Goal: Task Accomplishment & Management: Complete application form

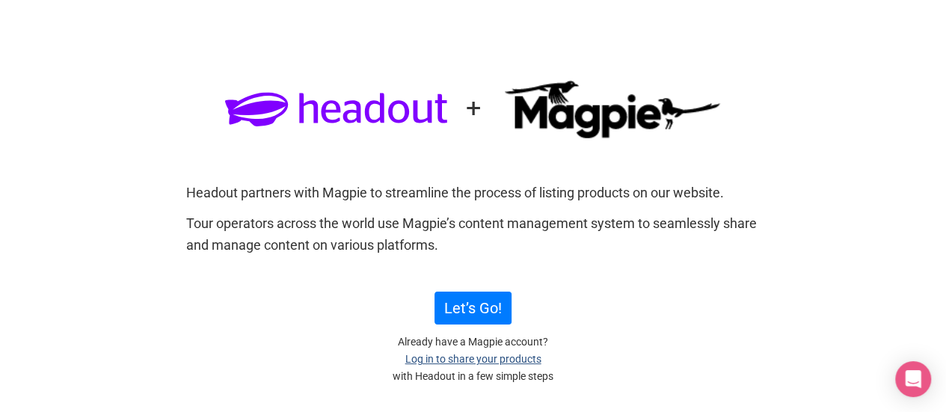
click at [482, 363] on link "Log in to share your products" at bounding box center [473, 359] width 136 height 12
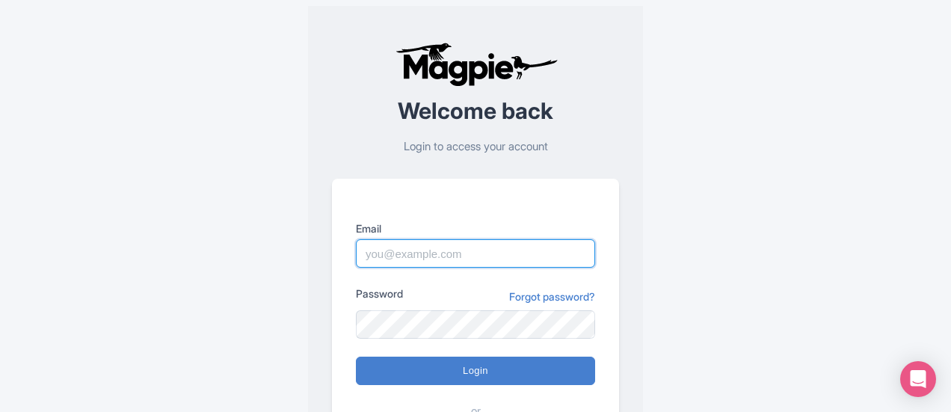
click at [438, 250] on input "Email" at bounding box center [475, 253] width 239 height 28
type input "[EMAIL_ADDRESS][DOMAIN_NAME]"
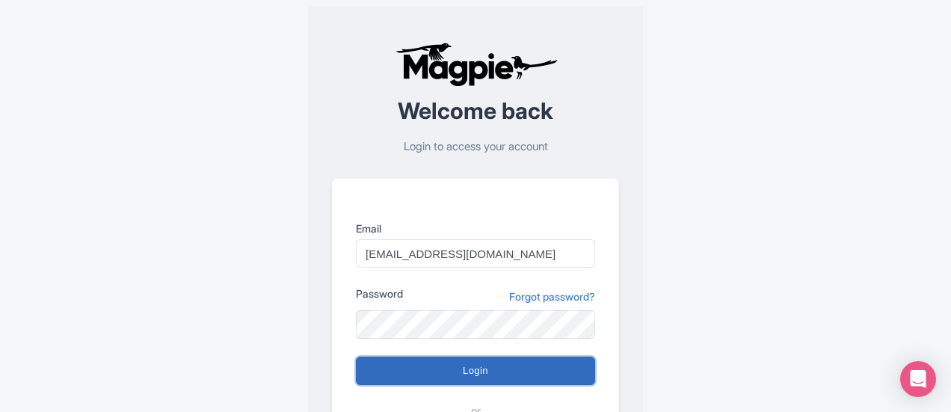
click at [457, 375] on input "Login" at bounding box center [475, 371] width 239 height 28
type input "Logging in..."
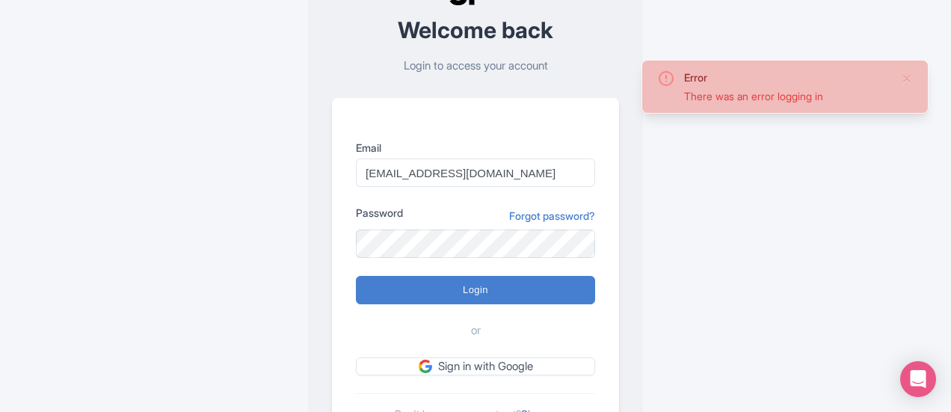
scroll to position [99, 0]
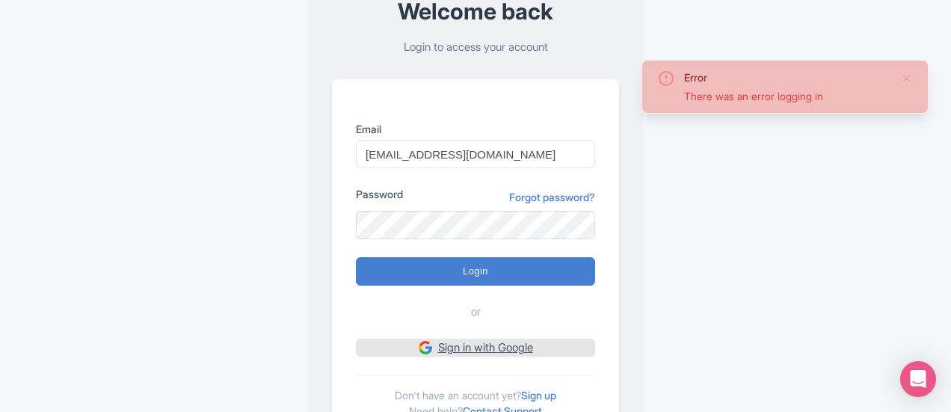
click at [481, 345] on link "Sign in with Google" at bounding box center [475, 348] width 239 height 19
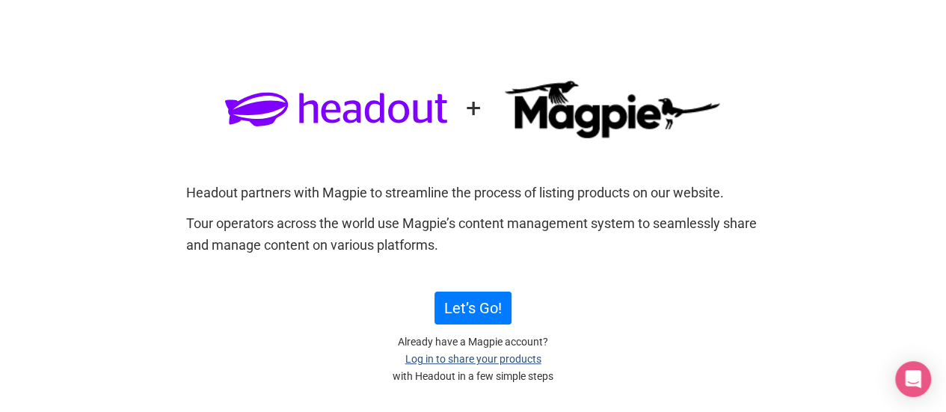
click at [428, 363] on link "Log in to share your products" at bounding box center [473, 359] width 136 height 12
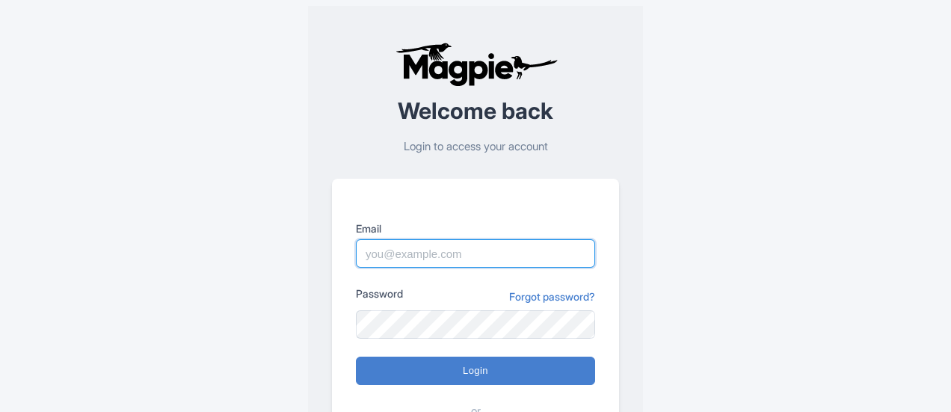
click at [425, 250] on input "Email" at bounding box center [475, 253] width 239 height 28
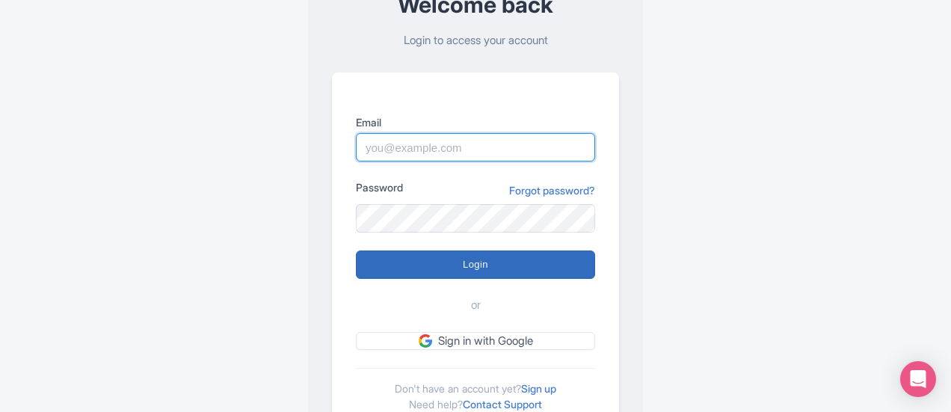
scroll to position [170, 0]
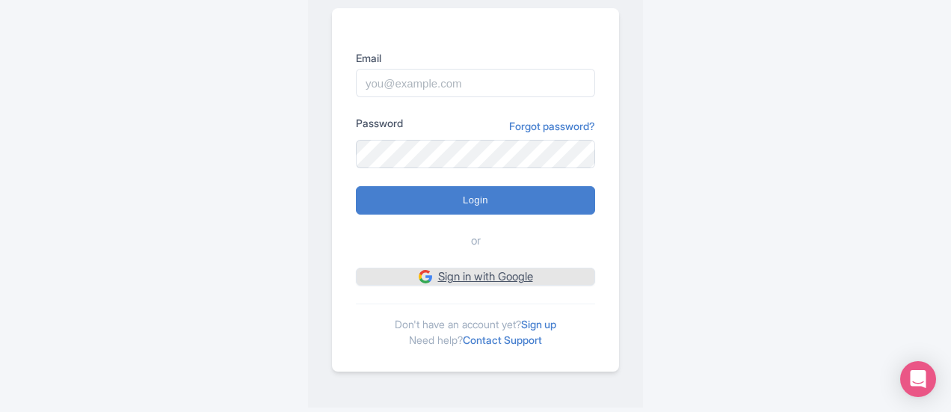
click at [437, 276] on link "Sign in with Google" at bounding box center [475, 277] width 239 height 19
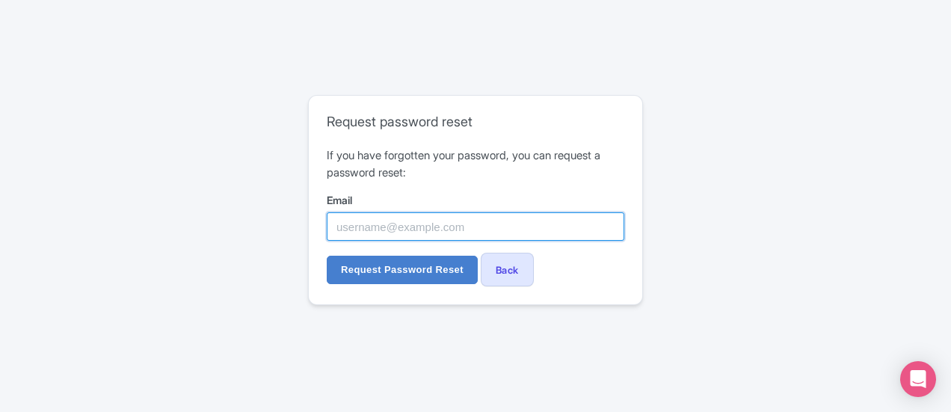
click at [395, 232] on input "Email" at bounding box center [476, 226] width 298 height 28
type input "[EMAIL_ADDRESS][DOMAIN_NAME]"
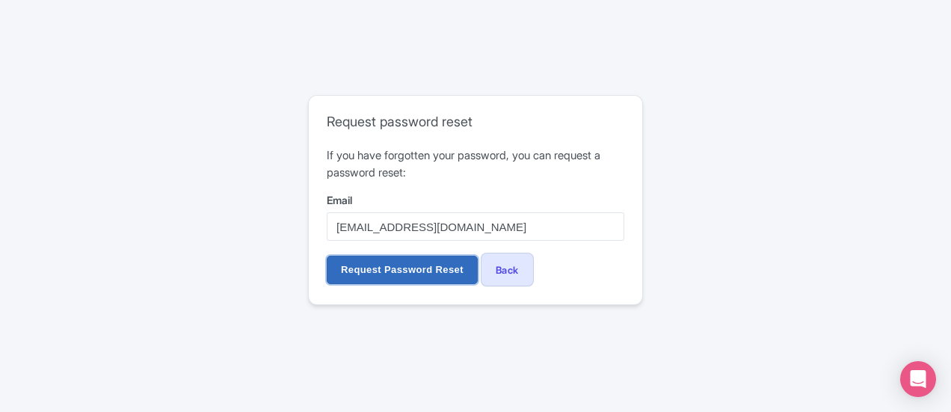
click at [372, 271] on input "Request Password Reset" at bounding box center [402, 270] width 151 height 28
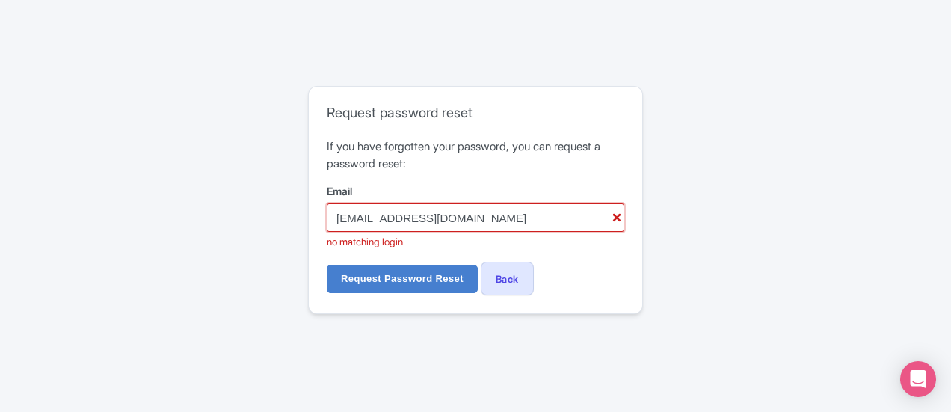
click at [360, 218] on input "sales@horizonhoppers.ae" at bounding box center [476, 217] width 298 height 28
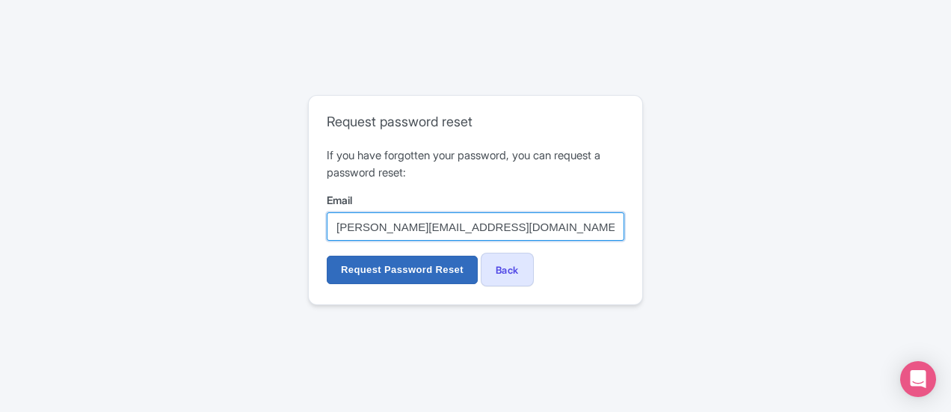
type input "[PERSON_NAME][EMAIL_ADDRESS][DOMAIN_NAME]"
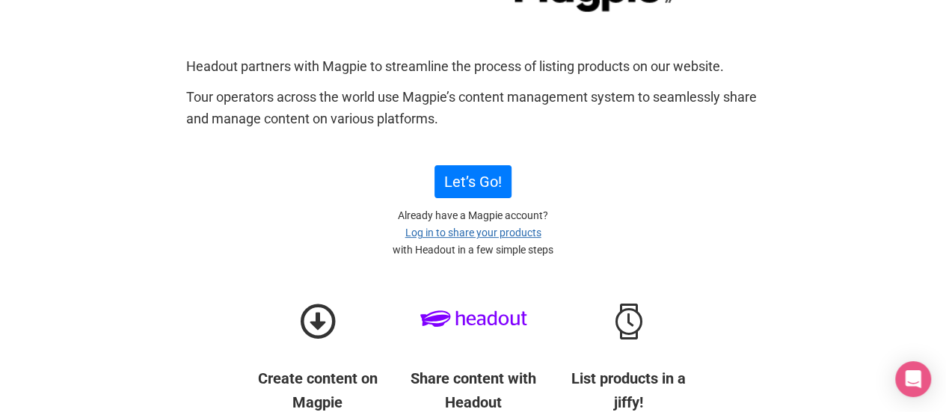
scroll to position [124, 0]
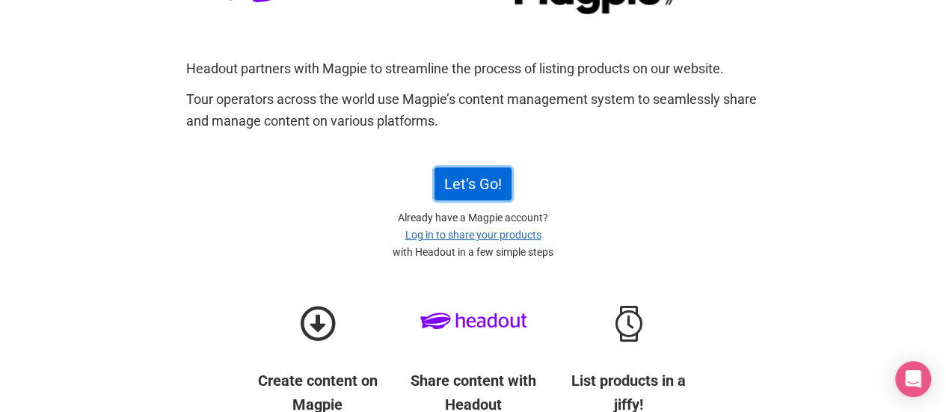
click at [473, 182] on link "Let’s Go!" at bounding box center [472, 183] width 77 height 33
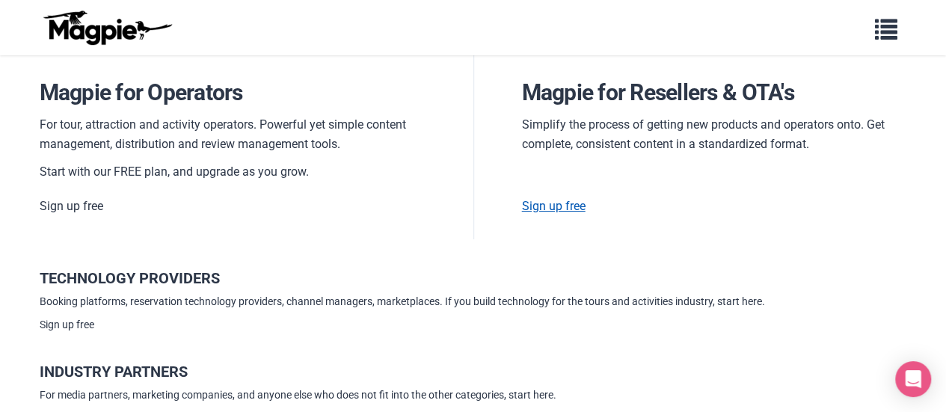
click at [553, 206] on link "Sign up free" at bounding box center [554, 206] width 64 height 14
click at [85, 206] on link "Sign up free" at bounding box center [72, 206] width 64 height 14
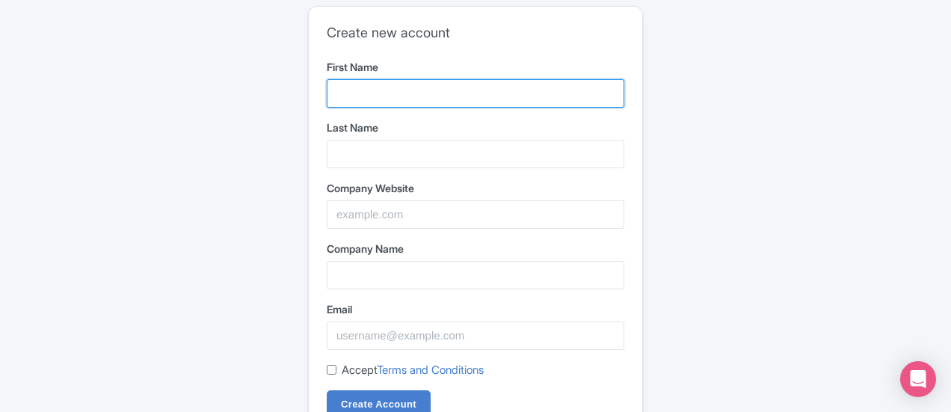
click at [348, 100] on input "First Name" at bounding box center [476, 93] width 298 height 28
type input "Safia"
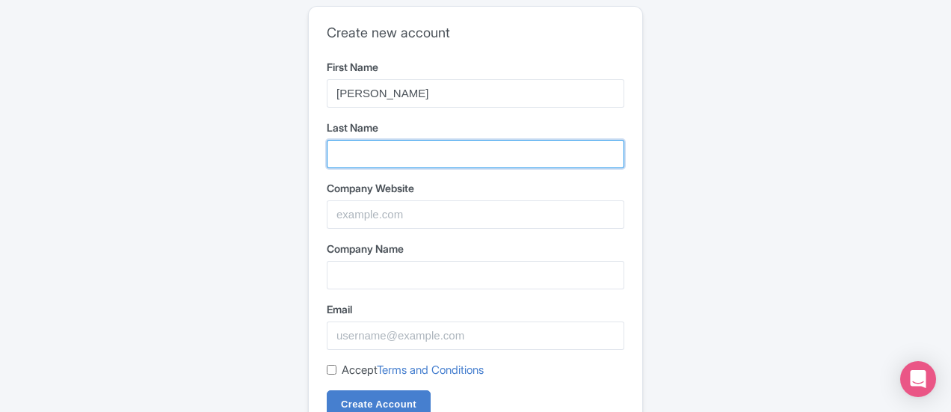
click at [400, 153] on input "Last Name" at bounding box center [476, 154] width 298 height 28
type input "Younus"
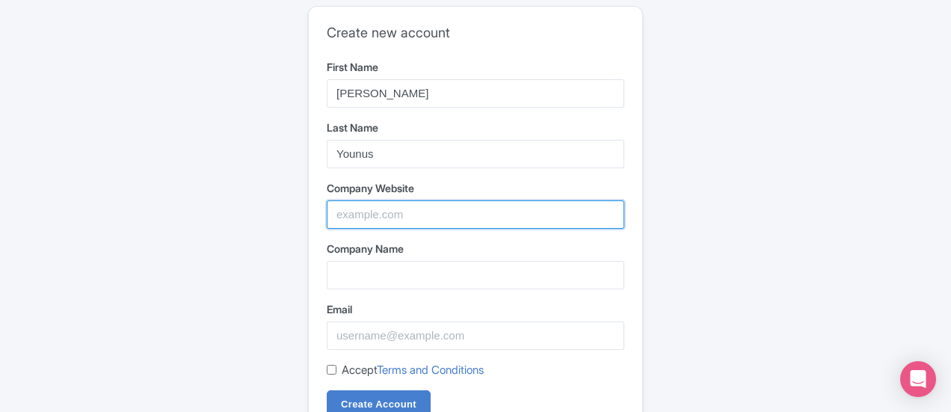
click at [389, 209] on input "Company Website" at bounding box center [476, 214] width 298 height 28
type input "www.horizonhoppers.ae"
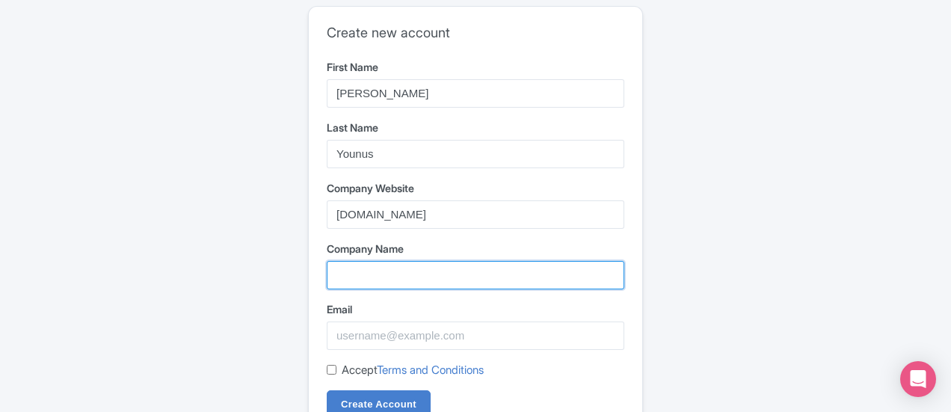
click at [381, 274] on input "Company Name" at bounding box center [476, 275] width 298 height 28
type input "Horizon Hoppers LLC"
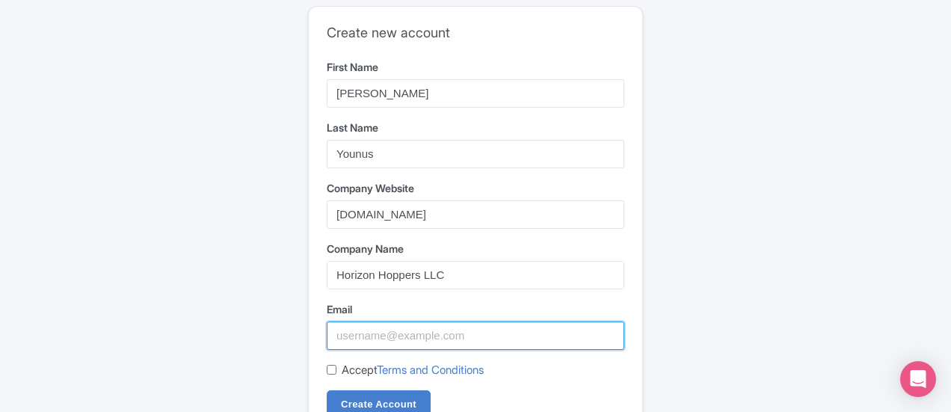
click at [393, 339] on input "Email" at bounding box center [476, 335] width 298 height 28
click at [362, 333] on input "sales@horizonhoppers.ae" at bounding box center [476, 335] width 298 height 28
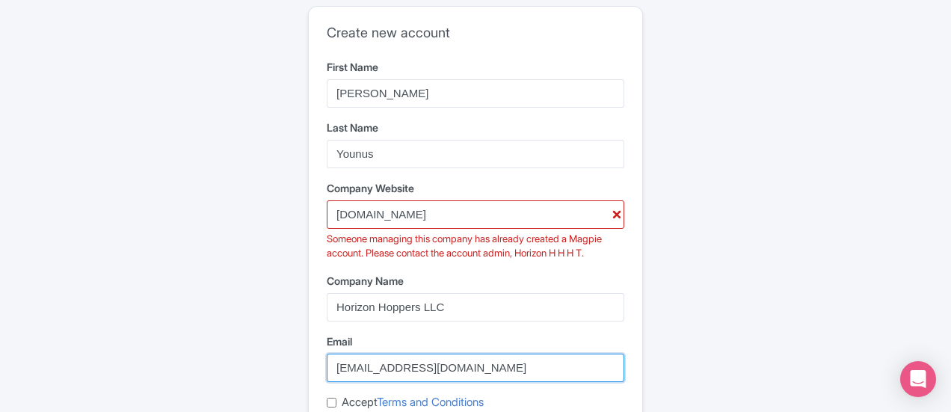
scroll to position [37, 0]
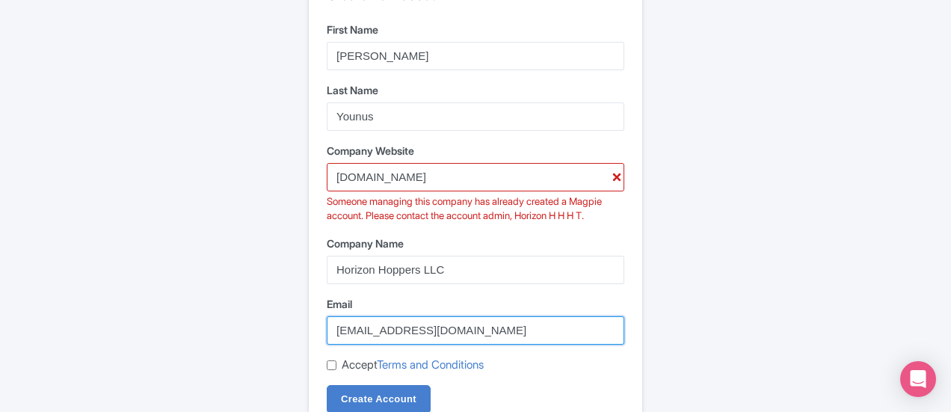
type input "amit@horizonhoppers.ae"
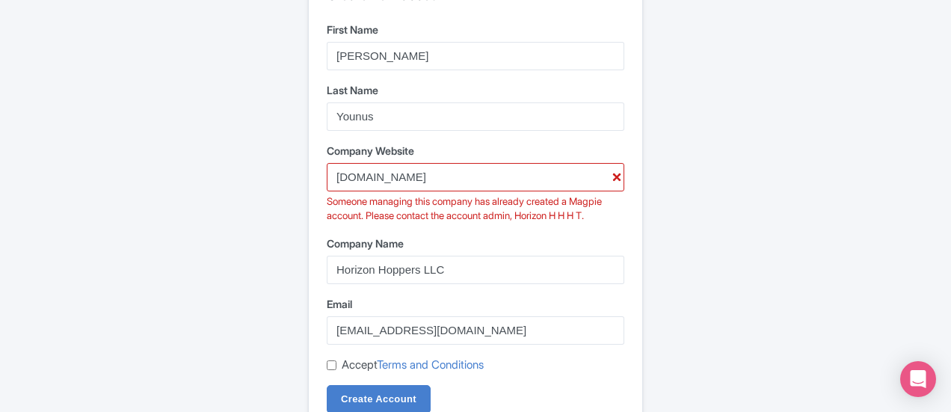
click at [330, 363] on input "Accept Terms and Conditions" at bounding box center [332, 365] width 10 height 10
checkbox input "true"
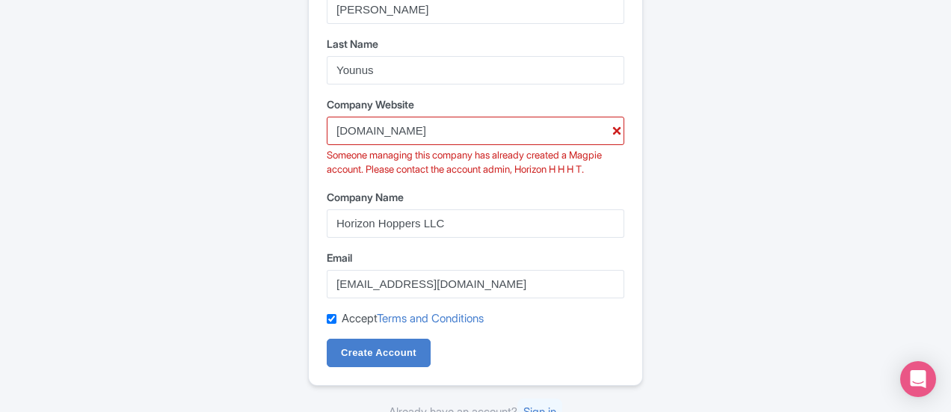
scroll to position [87, 0]
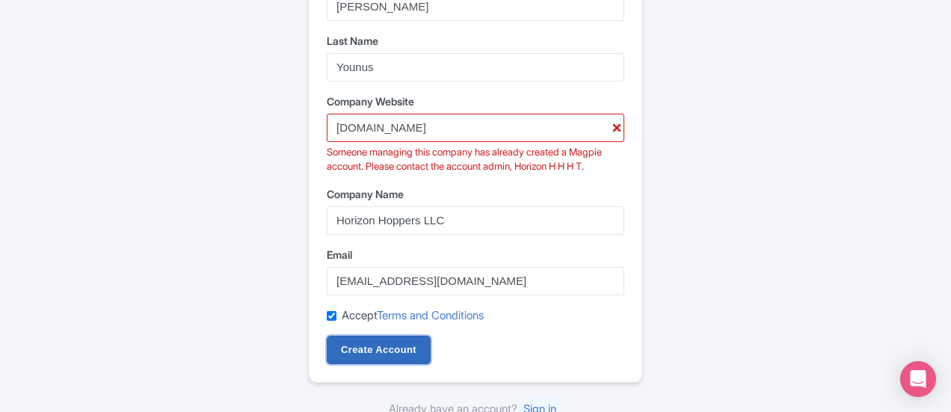
click at [368, 343] on input "Create Account" at bounding box center [379, 350] width 104 height 28
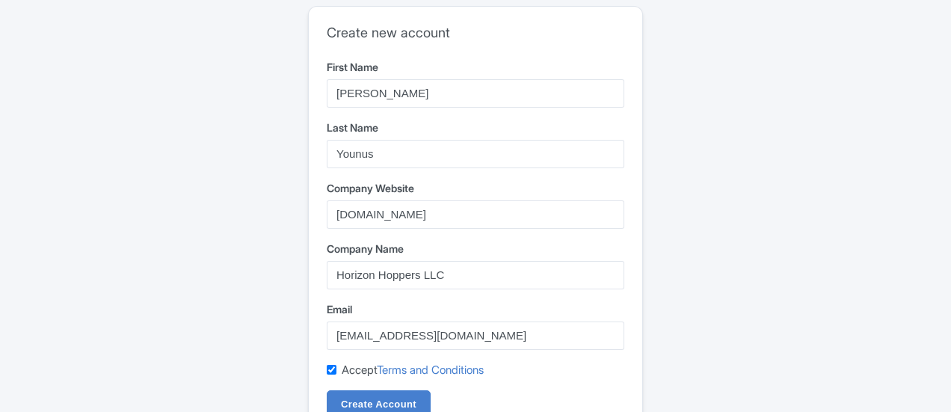
scroll to position [64, 0]
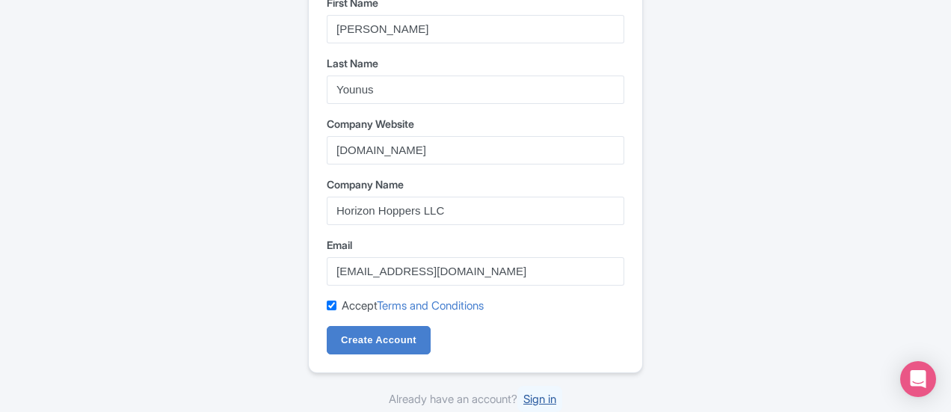
click at [538, 395] on link "Sign in" at bounding box center [539, 399] width 45 height 26
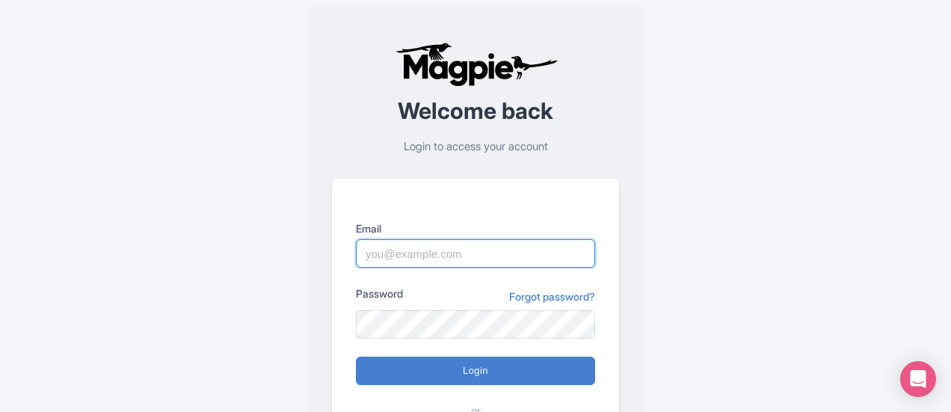
click at [415, 253] on input "Email" at bounding box center [475, 253] width 239 height 28
type input "[EMAIL_ADDRESS][DOMAIN_NAME]"
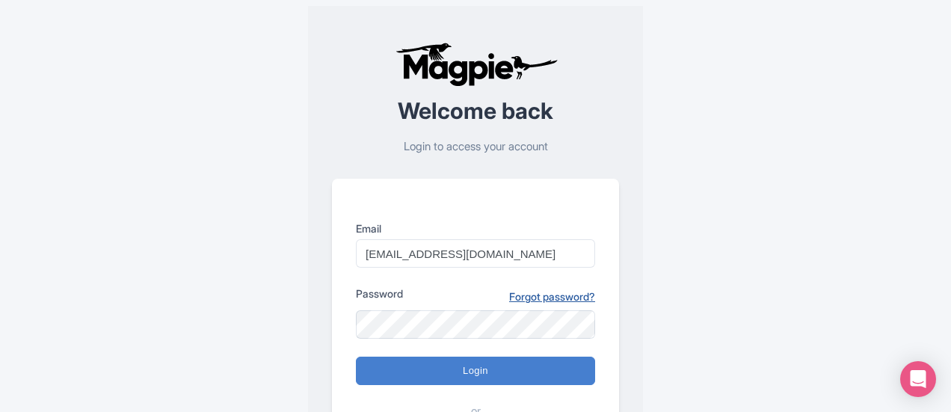
click at [530, 301] on link "Forgot password?" at bounding box center [552, 297] width 86 height 16
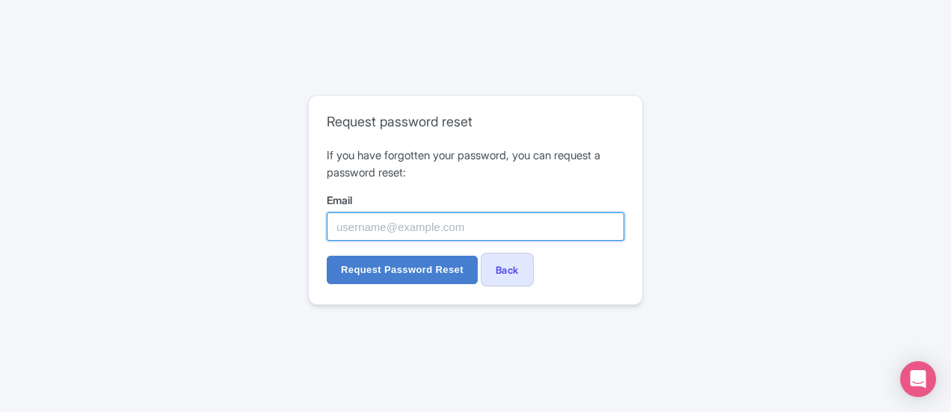
click at [443, 233] on input "Email" at bounding box center [476, 226] width 298 height 28
type input "[EMAIL_ADDRESS][DOMAIN_NAME]"
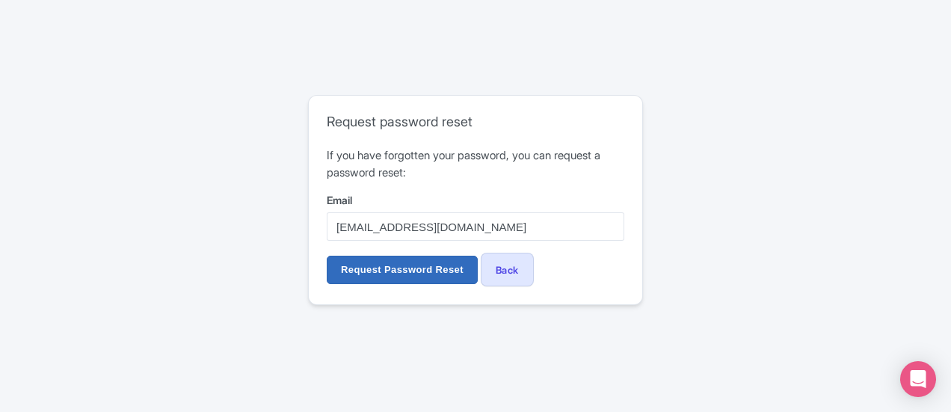
click at [401, 265] on input "Request Password Reset" at bounding box center [402, 270] width 151 height 28
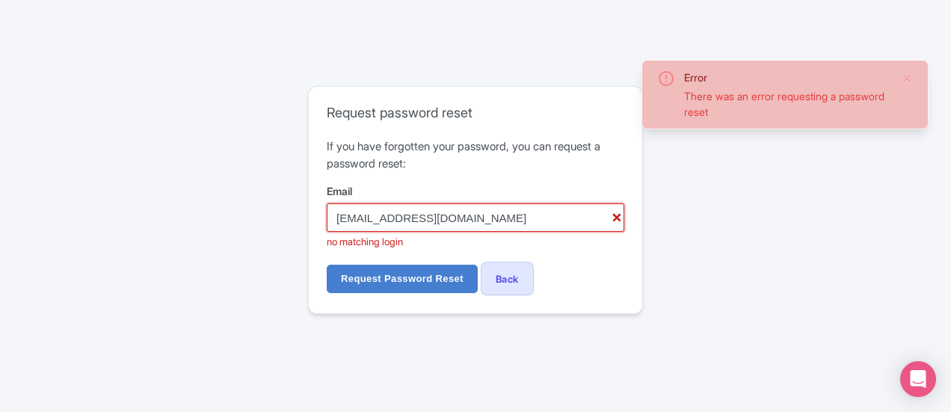
click at [363, 215] on input "[EMAIL_ADDRESS][DOMAIN_NAME]" at bounding box center [476, 217] width 298 height 28
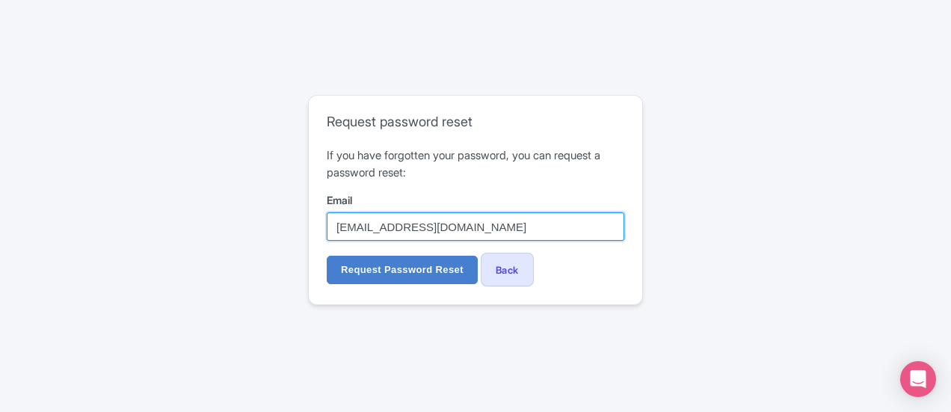
type input "[EMAIL_ADDRESS][DOMAIN_NAME]"
click at [327, 256] on input "Request Password Reset" at bounding box center [402, 270] width 151 height 28
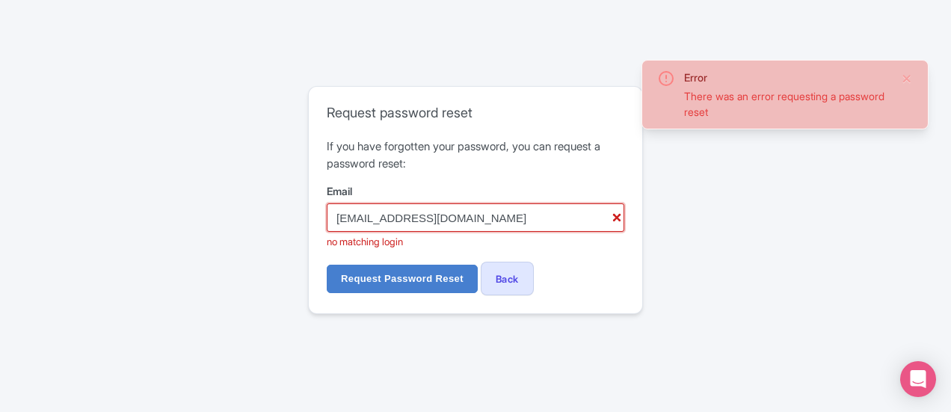
click at [357, 216] on input "amit@horizonhoppers.ae" at bounding box center [476, 217] width 298 height 28
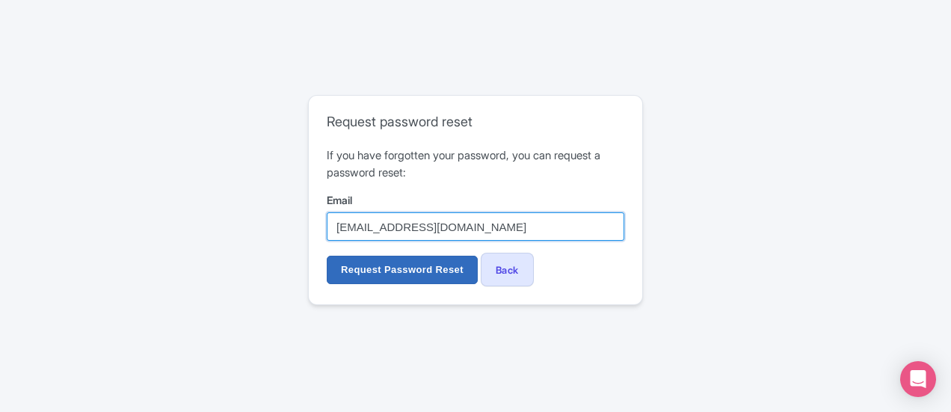
type input "sales1@horizonhoppers.ae"
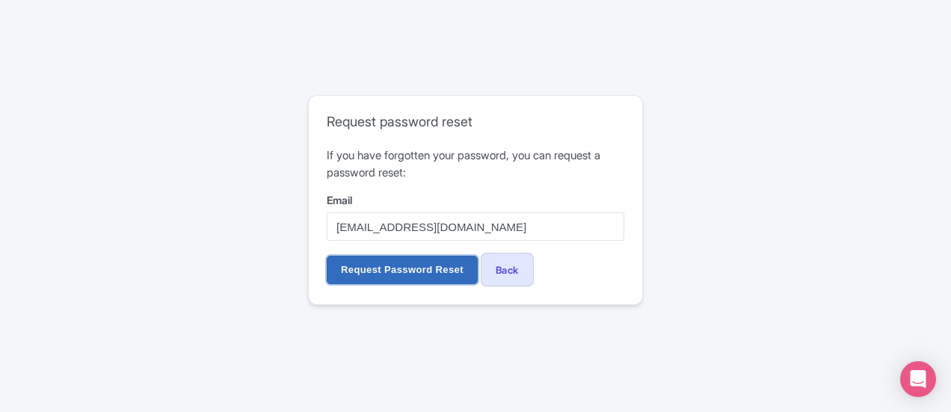
click at [356, 268] on input "Request Password Reset" at bounding box center [402, 270] width 151 height 28
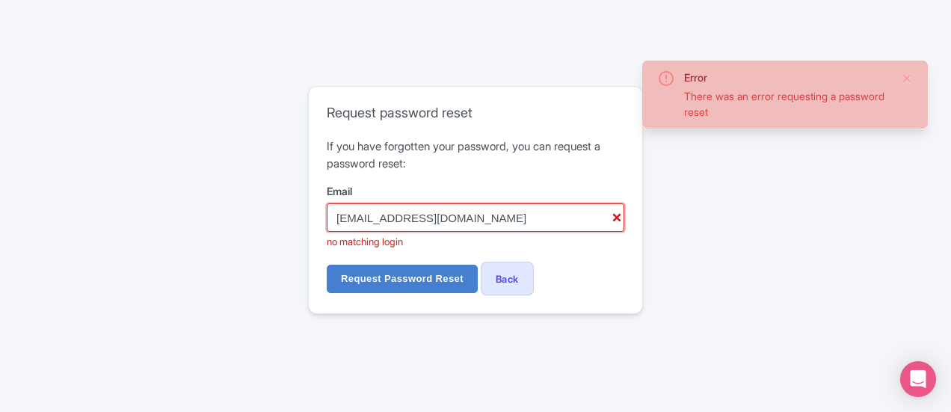
click at [369, 215] on input "[EMAIL_ADDRESS][DOMAIN_NAME]" at bounding box center [476, 217] width 298 height 28
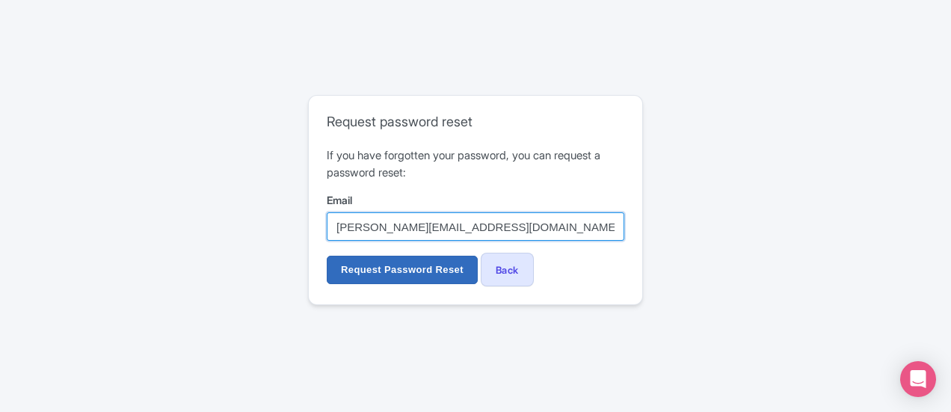
type input "safia@horizonhoppers.ae"
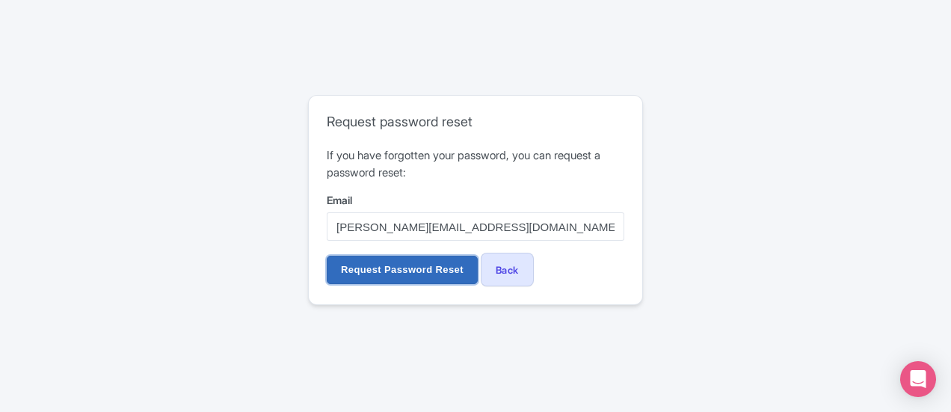
click at [381, 264] on input "Request Password Reset" at bounding box center [402, 270] width 151 height 28
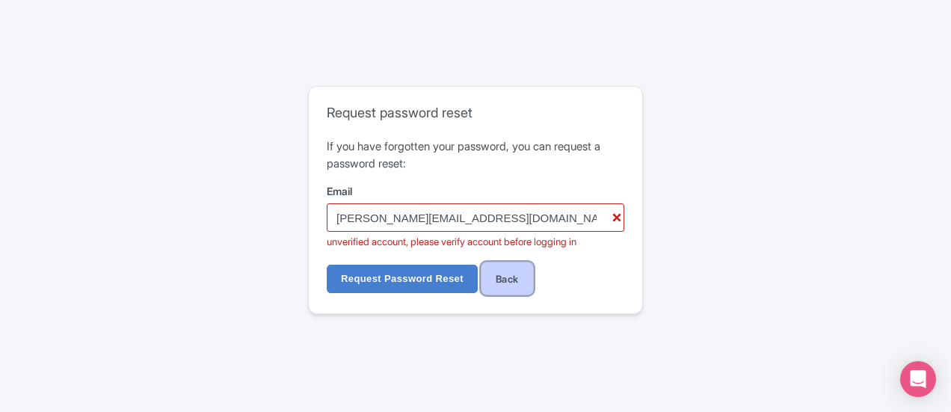
click at [505, 277] on link "Back" at bounding box center [507, 279] width 53 height 34
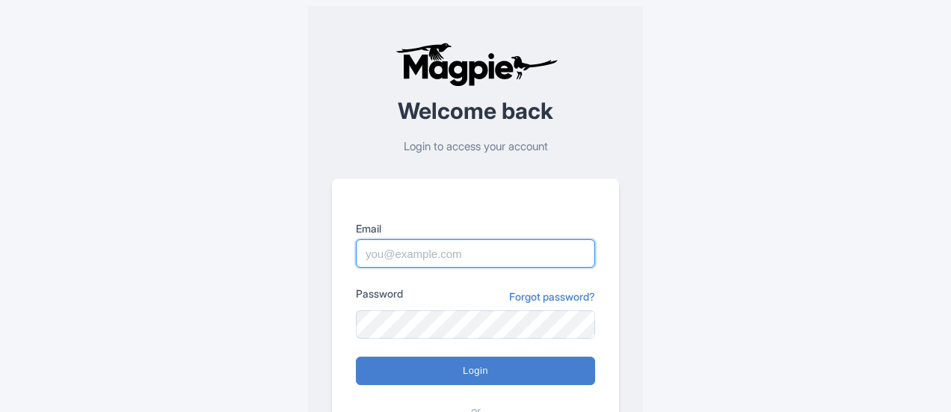
click at [438, 255] on input "Email" at bounding box center [475, 253] width 239 height 28
type input "[PERSON_NAME][EMAIL_ADDRESS][DOMAIN_NAME]"
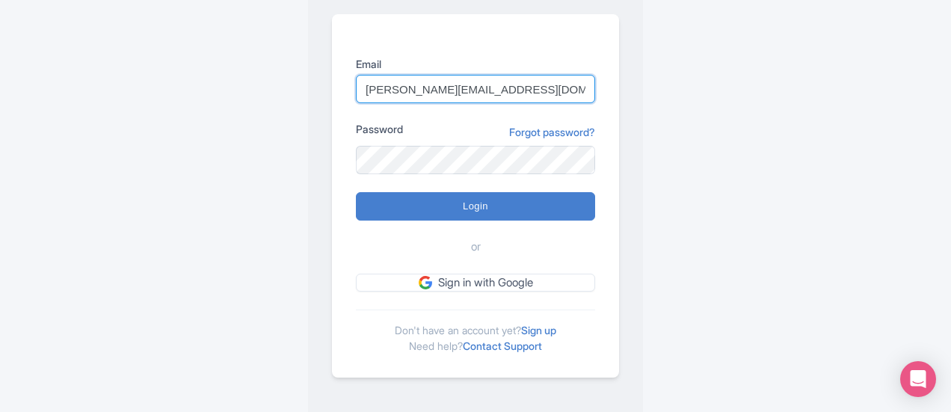
scroll to position [170, 0]
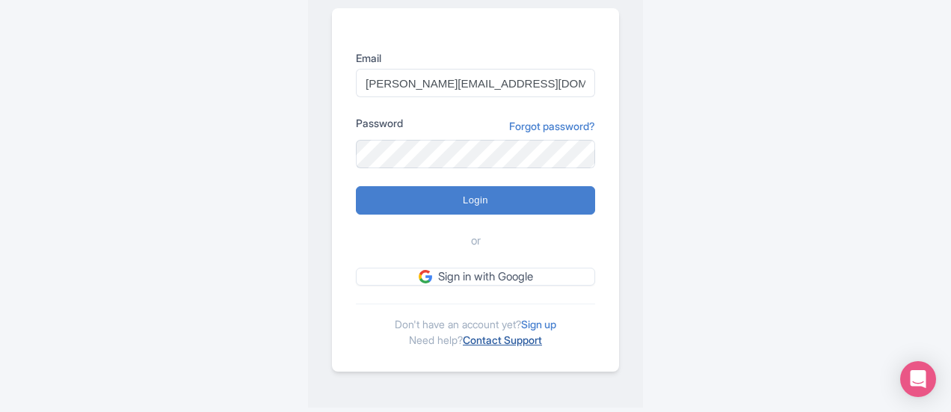
click at [508, 342] on link "Contact Support" at bounding box center [502, 339] width 79 height 13
click at [520, 128] on link "Forgot password?" at bounding box center [552, 126] width 86 height 16
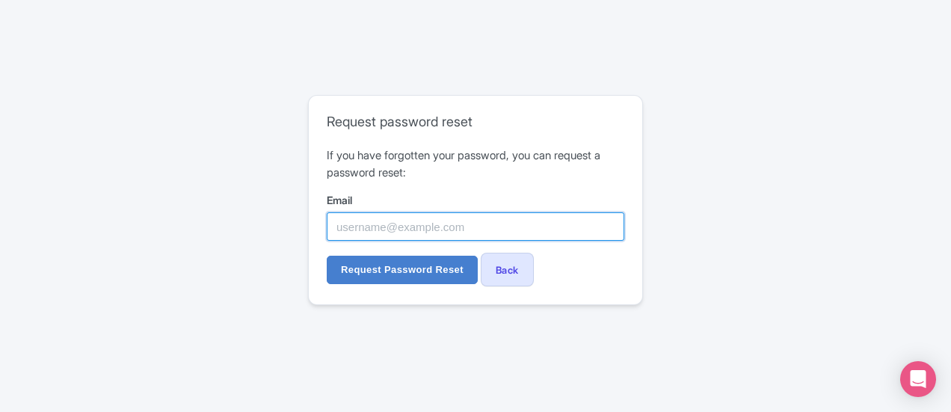
click at [419, 230] on input "Email" at bounding box center [476, 226] width 298 height 28
type input "[PERSON_NAME][EMAIL_ADDRESS][DOMAIN_NAME]"
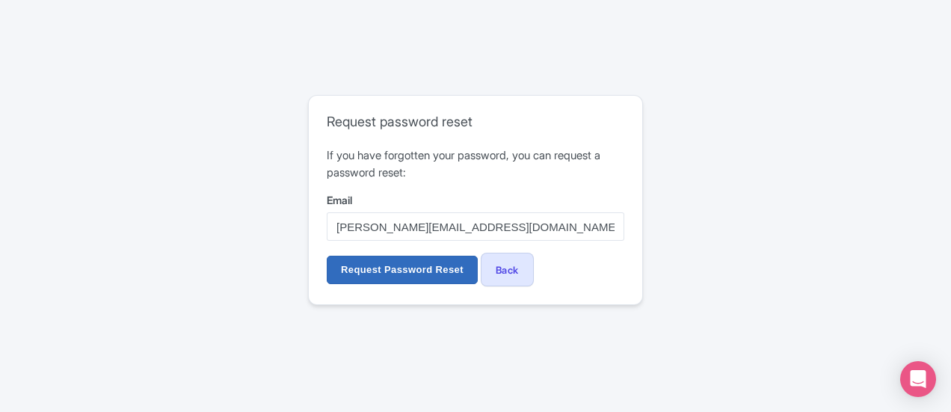
click at [386, 267] on input "Request Password Reset" at bounding box center [402, 270] width 151 height 28
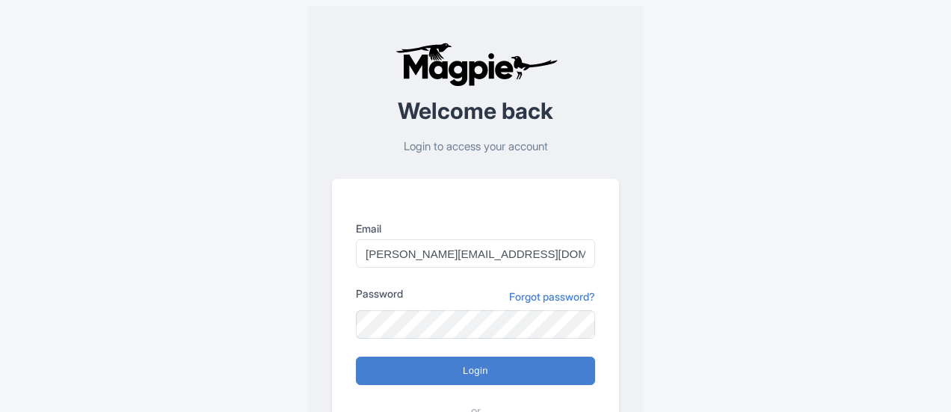
scroll to position [170, 0]
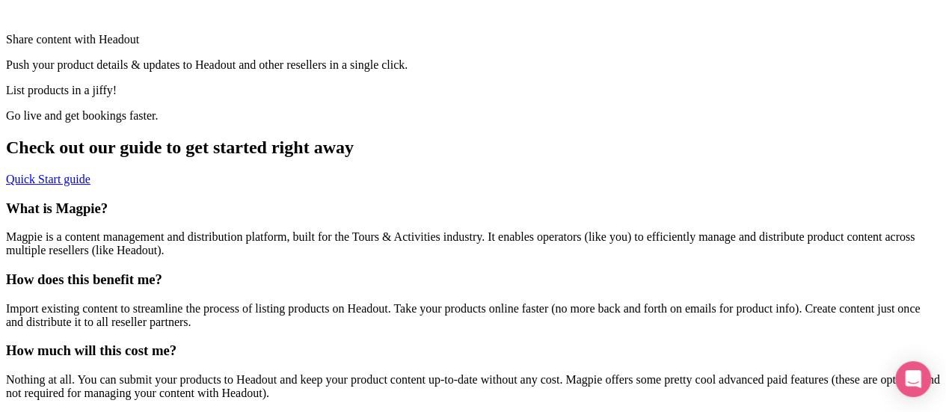
scroll to position [593, 0]
click at [90, 185] on link "Quick Start guide" at bounding box center [48, 179] width 84 height 13
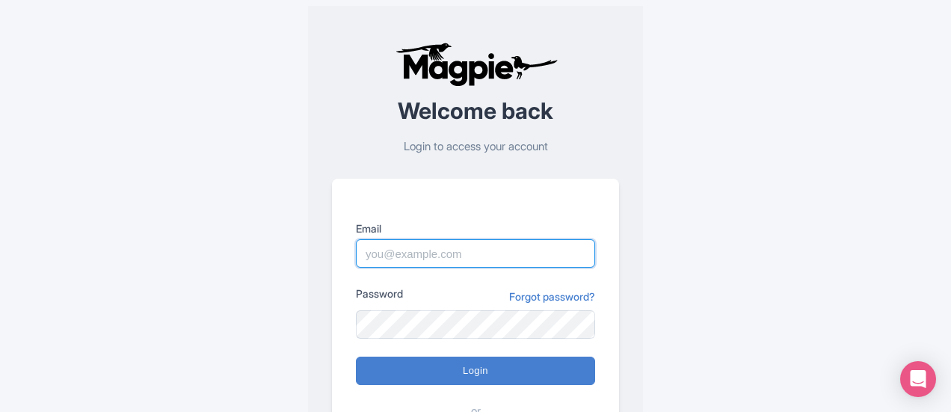
click at [410, 247] on input "Email" at bounding box center [475, 253] width 239 height 28
type input "[EMAIL_ADDRESS][DOMAIN_NAME]"
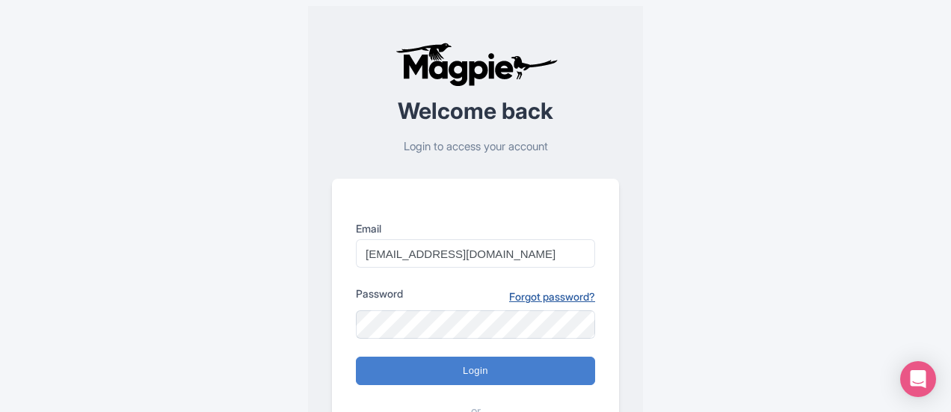
click at [539, 298] on link "Forgot password?" at bounding box center [552, 297] width 86 height 16
click at [538, 294] on link "Forgot password?" at bounding box center [552, 297] width 86 height 16
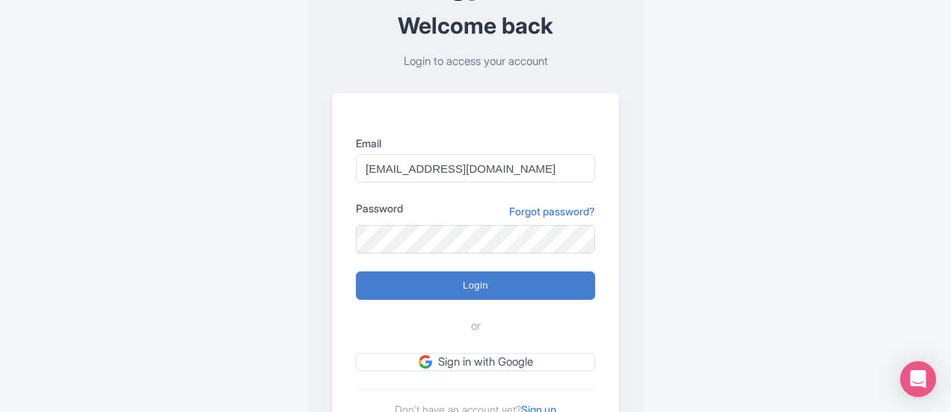
scroll to position [112, 0]
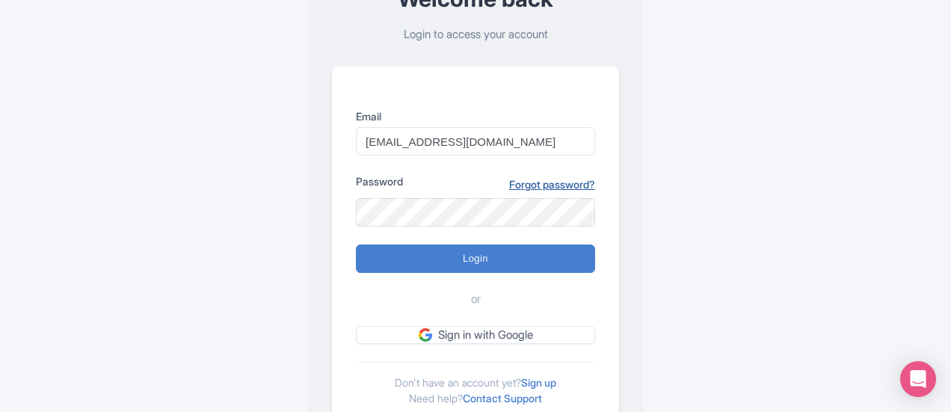
click at [551, 189] on link "Forgot password?" at bounding box center [552, 184] width 86 height 16
click at [555, 185] on link "Forgot password?" at bounding box center [552, 184] width 86 height 16
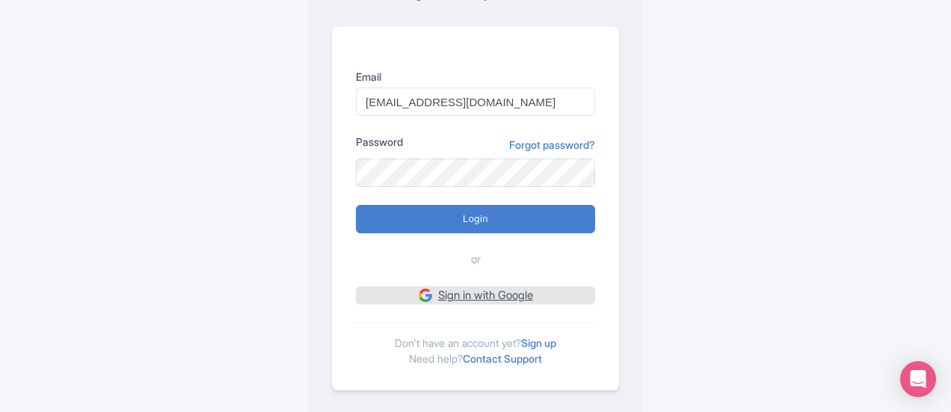
scroll to position [170, 0]
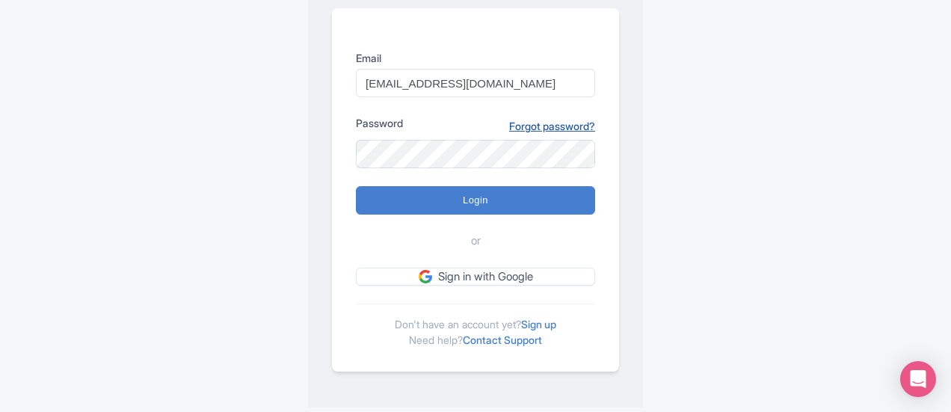
click at [535, 122] on link "Forgot password?" at bounding box center [552, 126] width 86 height 16
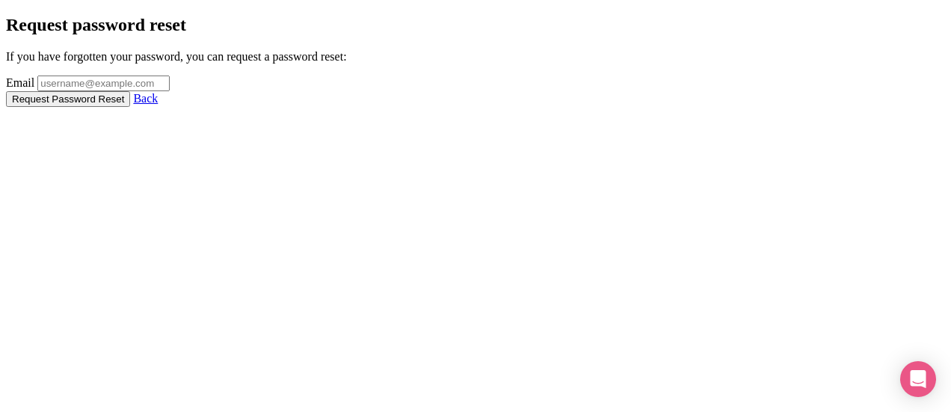
click at [170, 91] on input "Email" at bounding box center [103, 84] width 132 height 16
type input "[EMAIL_ADDRESS][DOMAIN_NAME]"
click at [130, 107] on input "Request Password Reset" at bounding box center [68, 99] width 124 height 16
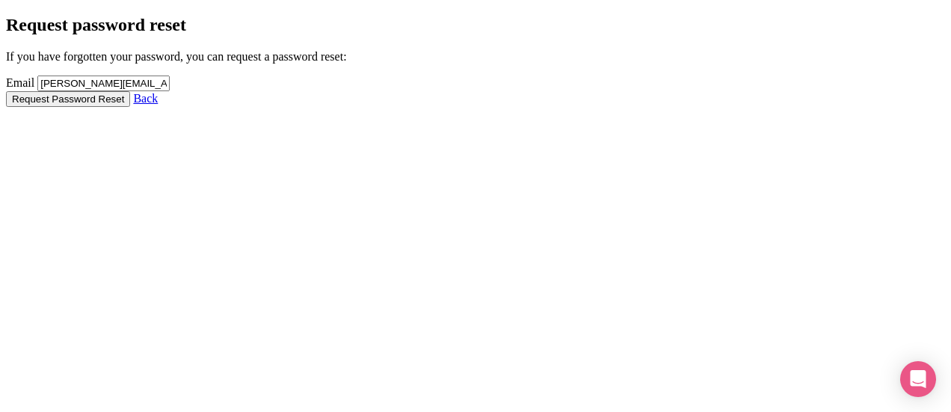
type input "[PERSON_NAME][EMAIL_ADDRESS][DOMAIN_NAME]"
click at [130, 107] on input "Request Password Reset" at bounding box center [68, 99] width 124 height 16
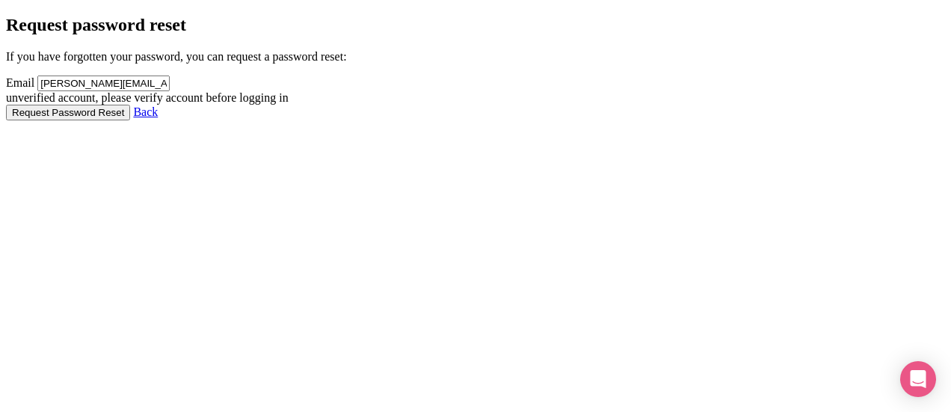
click at [471, 105] on div "unverified account, please verify account before logging in" at bounding box center [475, 97] width 939 height 13
click at [158, 118] on link "Back" at bounding box center [145, 111] width 25 height 13
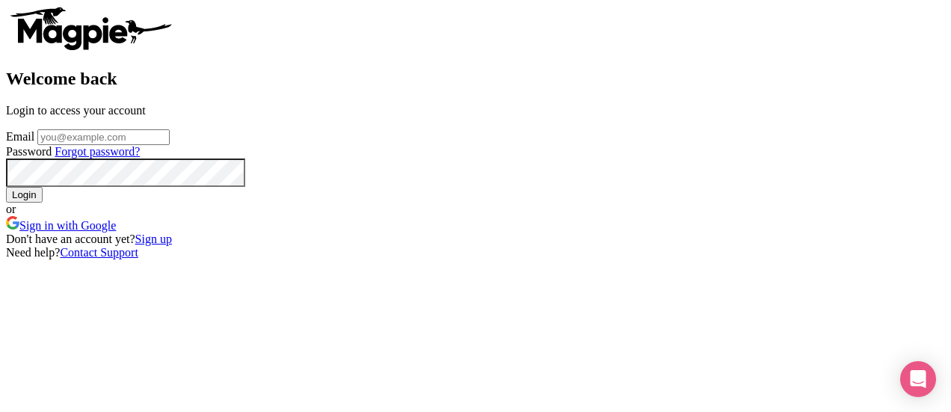
scroll to position [170, 0]
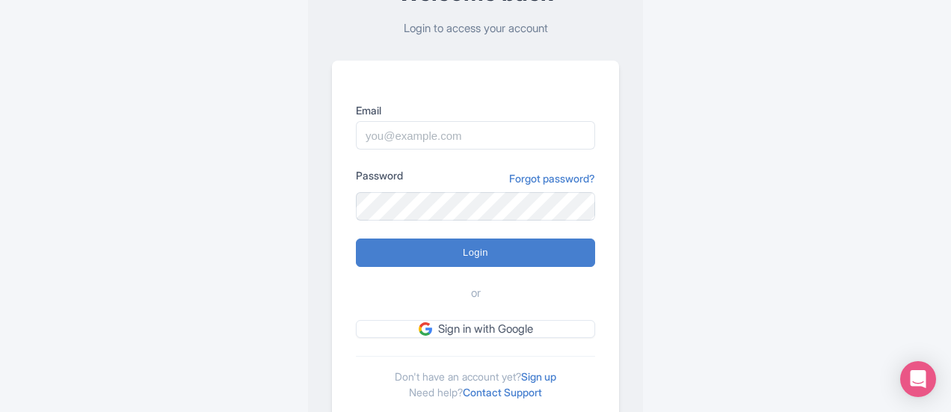
scroll to position [124, 0]
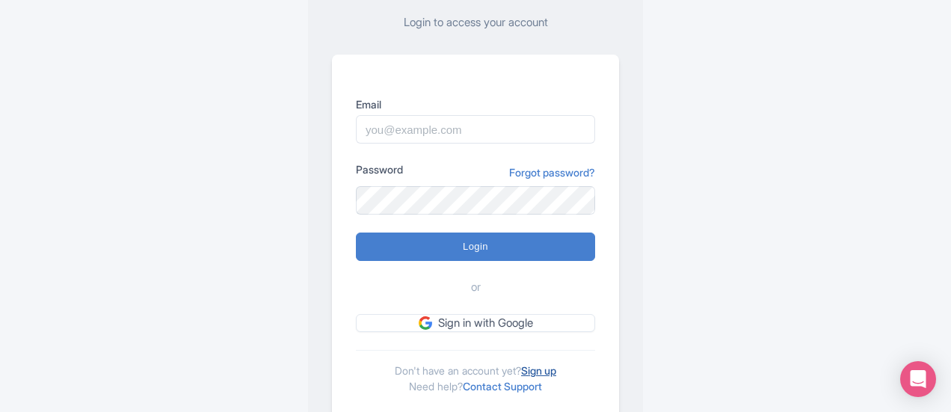
click at [534, 366] on link "Sign up" at bounding box center [538, 370] width 35 height 13
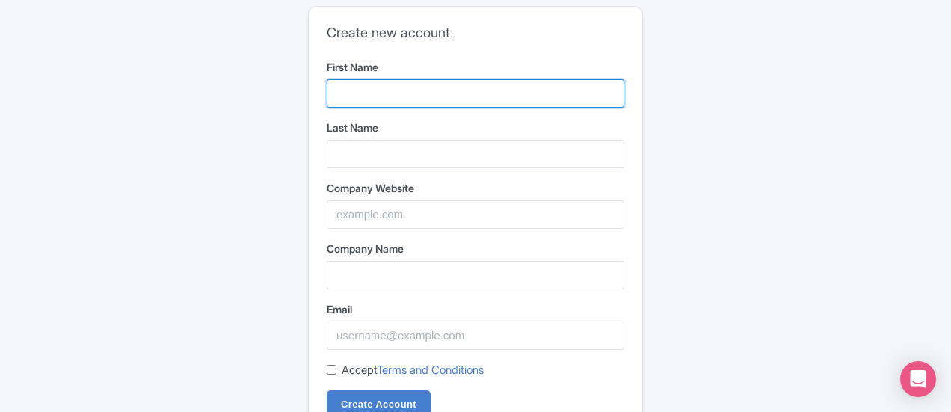
click at [387, 80] on input "First Name" at bounding box center [476, 93] width 298 height 28
type input "Safia"
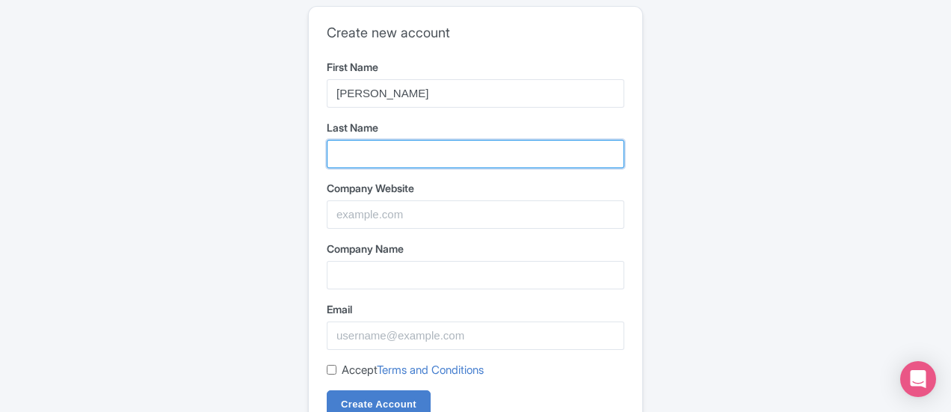
click at [358, 146] on input "Last Name" at bounding box center [476, 154] width 298 height 28
type input "Younus"
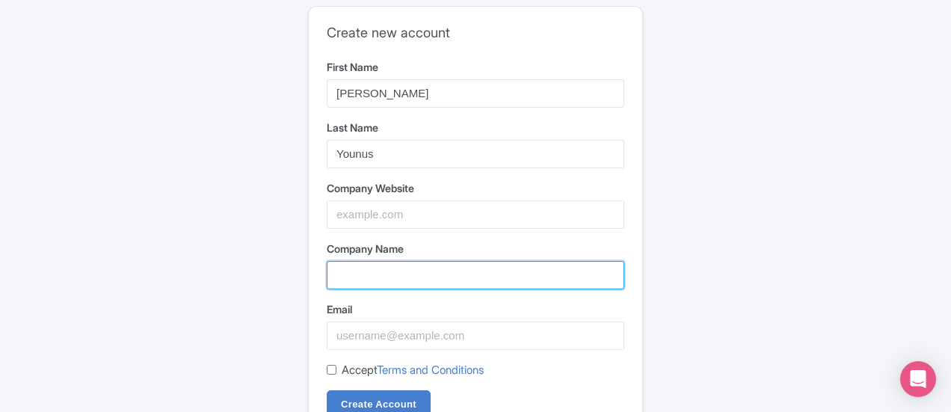
click at [348, 270] on input "Company Name" at bounding box center [476, 275] width 298 height 28
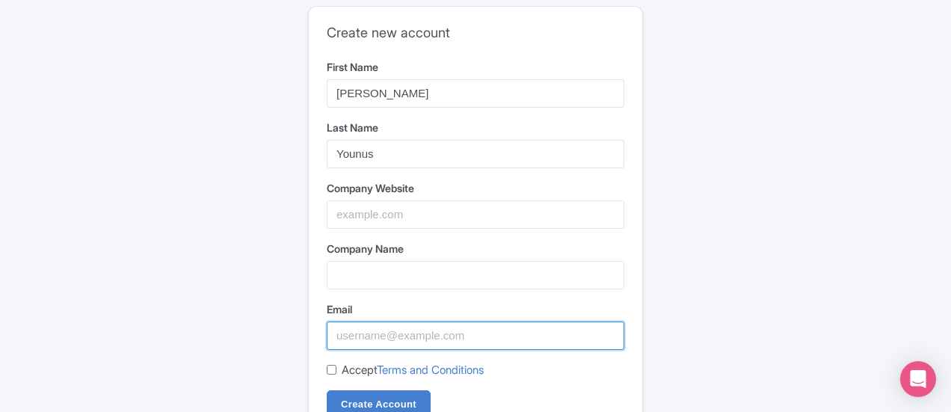
click at [357, 330] on input "Email" at bounding box center [476, 335] width 298 height 28
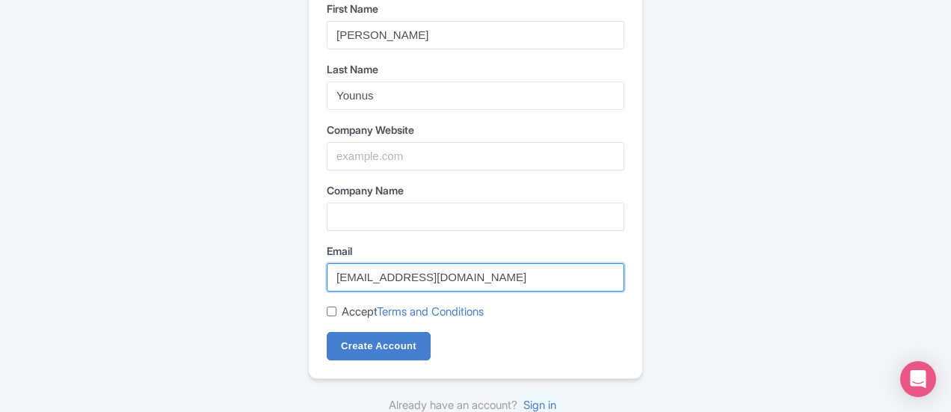
scroll to position [64, 0]
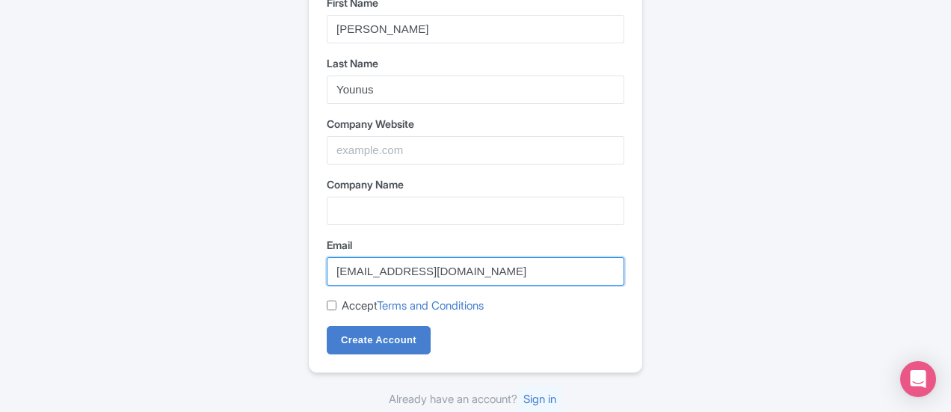
type input "safiayounusofficial@gmail.com"
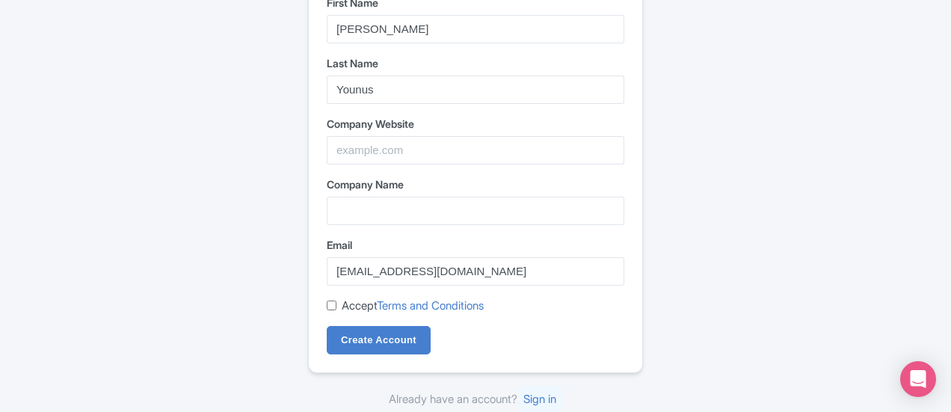
click at [330, 302] on input "Accept Terms and Conditions" at bounding box center [332, 306] width 10 height 10
checkbox input "true"
click at [369, 343] on input "Create Account" at bounding box center [379, 340] width 104 height 28
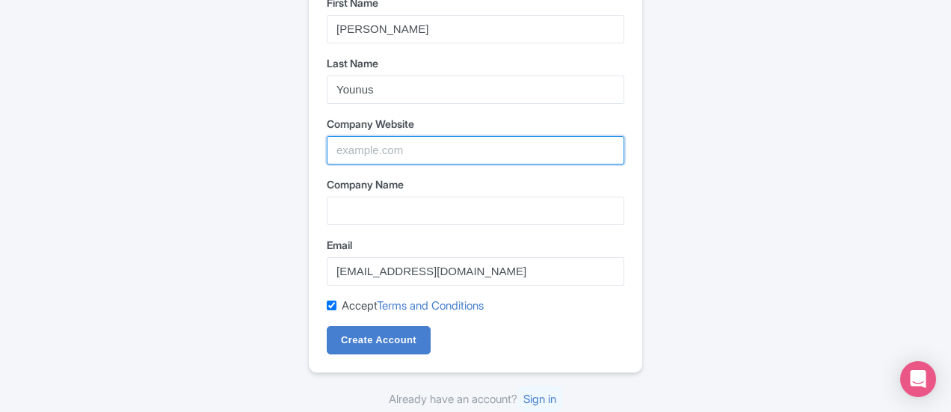
click at [366, 147] on input "Company Website" at bounding box center [476, 150] width 298 height 28
type input "www.horizonhoppers.ae"
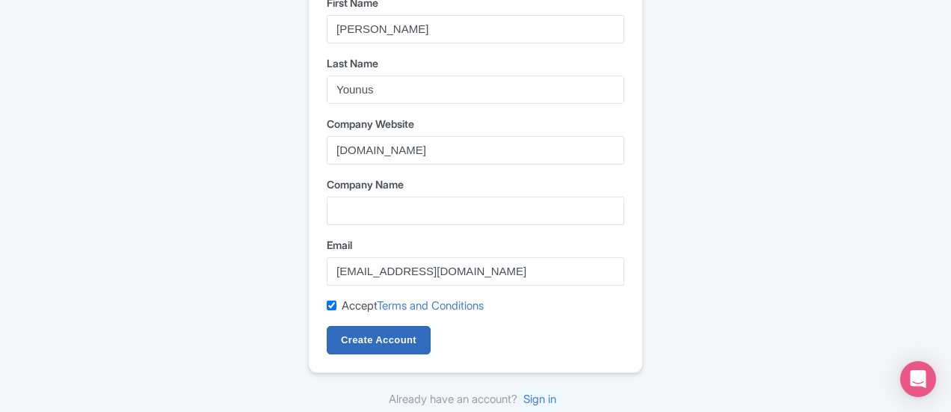
click at [362, 336] on input "Create Account" at bounding box center [379, 340] width 104 height 28
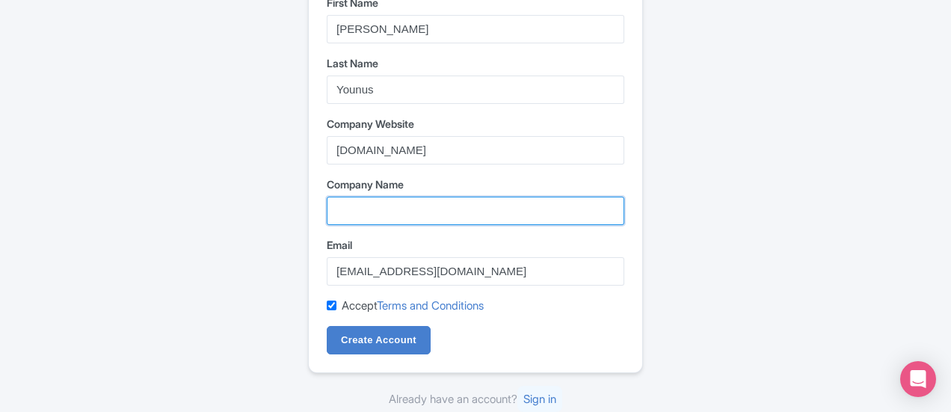
type input "H"
type input "R"
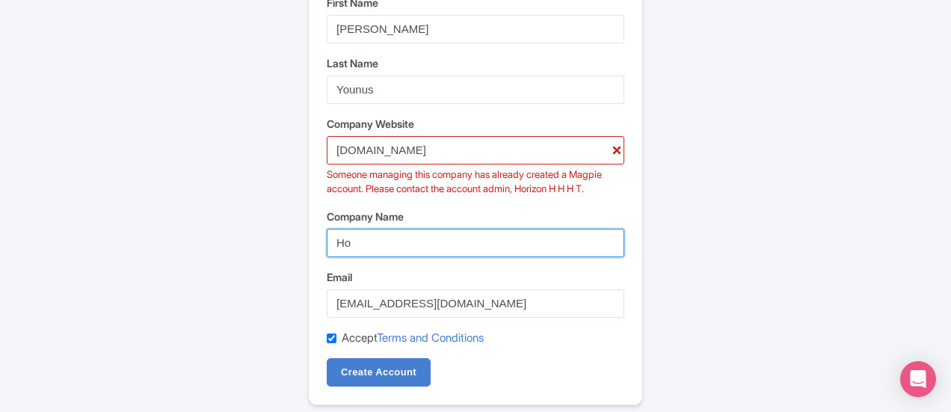
type input "H"
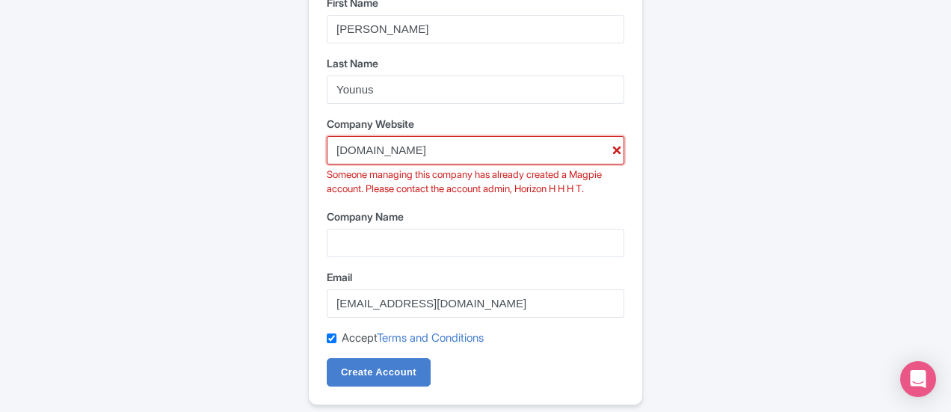
click at [465, 152] on input "www.horizonhoppers.ae" at bounding box center [476, 150] width 298 height 28
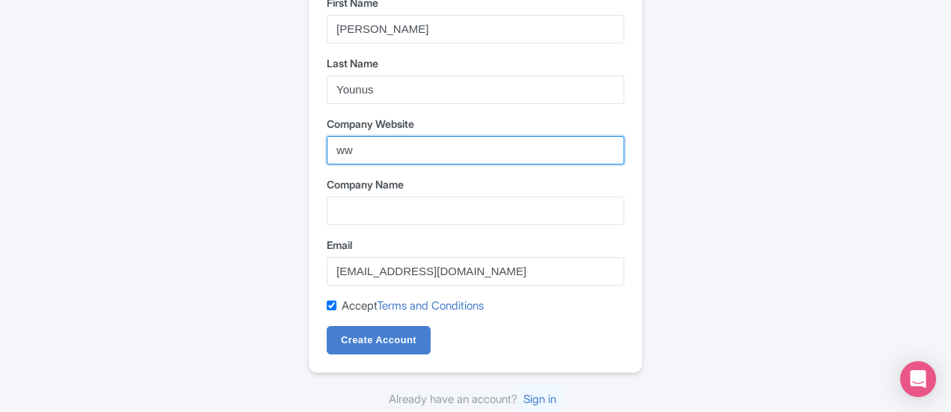
type input "w"
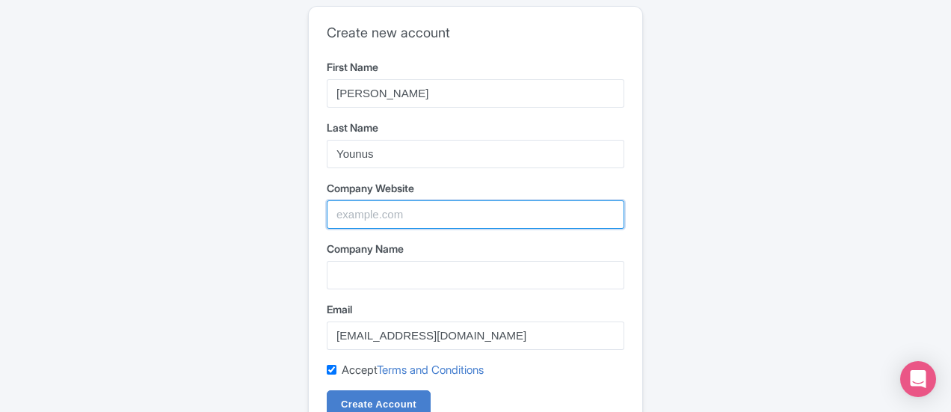
click at [407, 212] on input "Company Website" at bounding box center [476, 214] width 298 height 28
type input "www.horizonhoppers.ae"
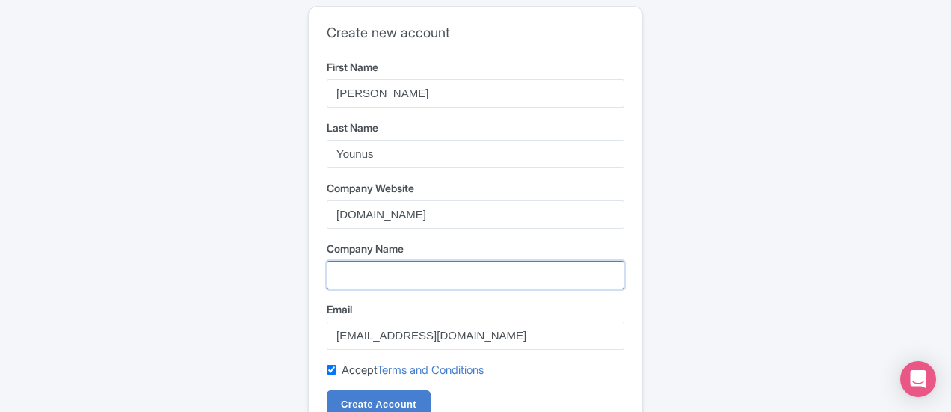
click at [369, 276] on input "Company Name" at bounding box center [476, 275] width 298 height 28
type input "Horizon Hoppers LLC"
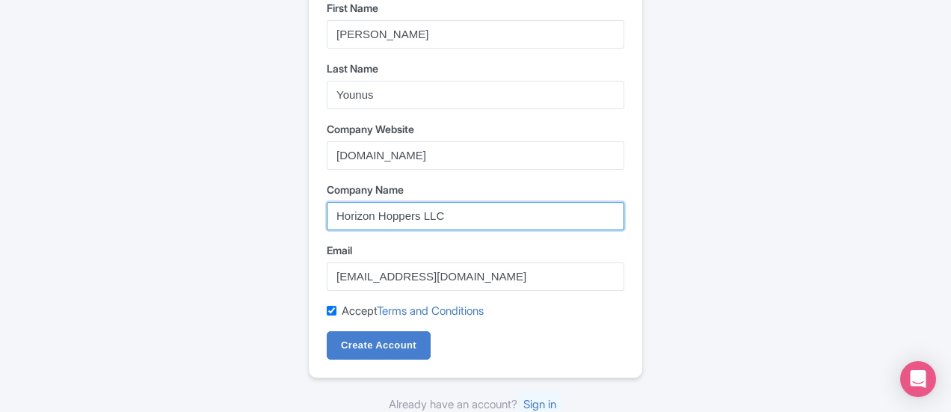
scroll to position [64, 0]
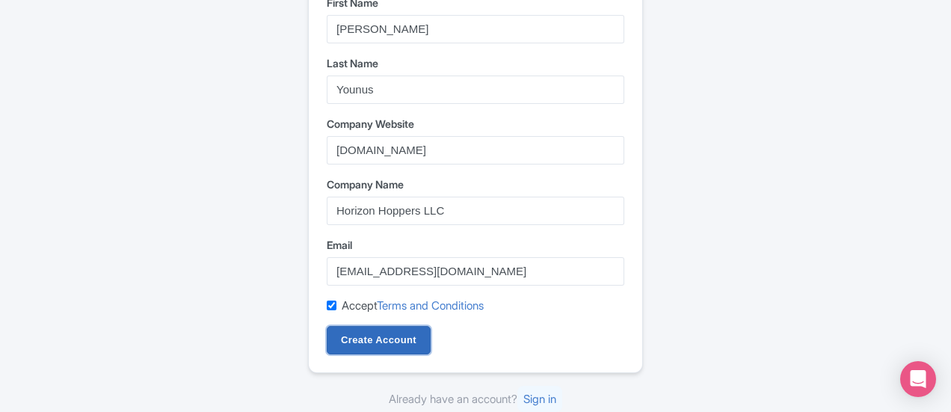
click at [351, 348] on input "Create Account" at bounding box center [379, 340] width 104 height 28
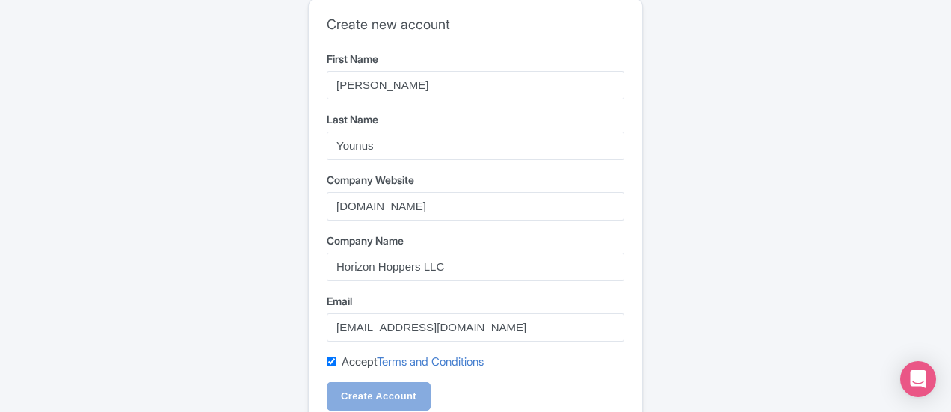
scroll to position [0, 0]
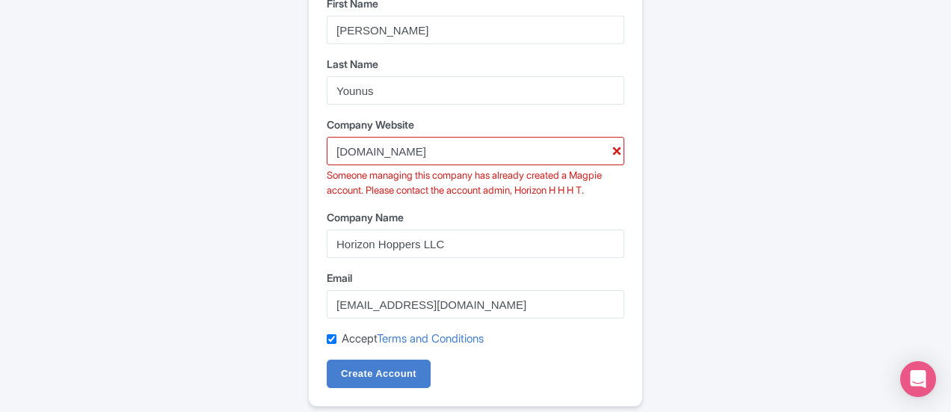
scroll to position [158, 0]
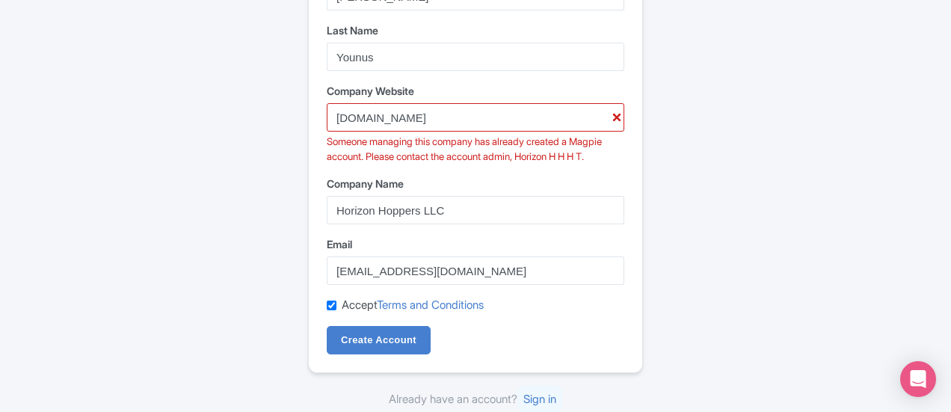
click at [588, 145] on div "Someone managing this company has already created a Magpie account. Please cont…" at bounding box center [476, 149] width 298 height 29
click at [540, 395] on link "Sign in" at bounding box center [539, 399] width 45 height 26
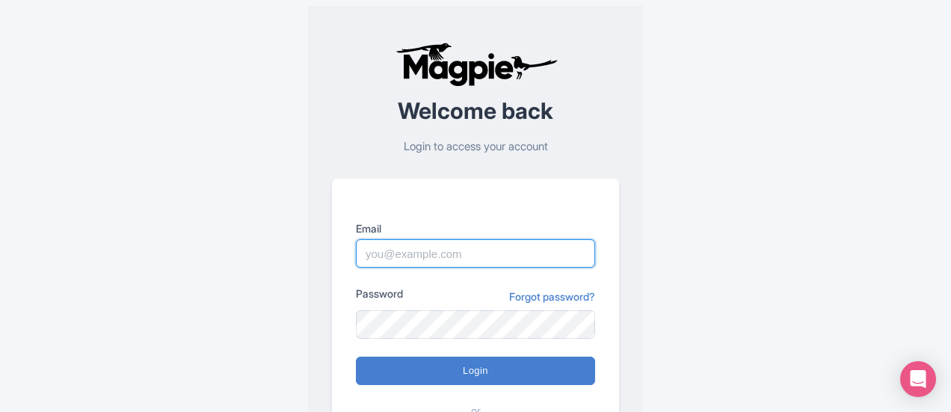
click at [420, 248] on input "Email" at bounding box center [475, 253] width 239 height 28
type input "[EMAIL_ADDRESS][DOMAIN_NAME]"
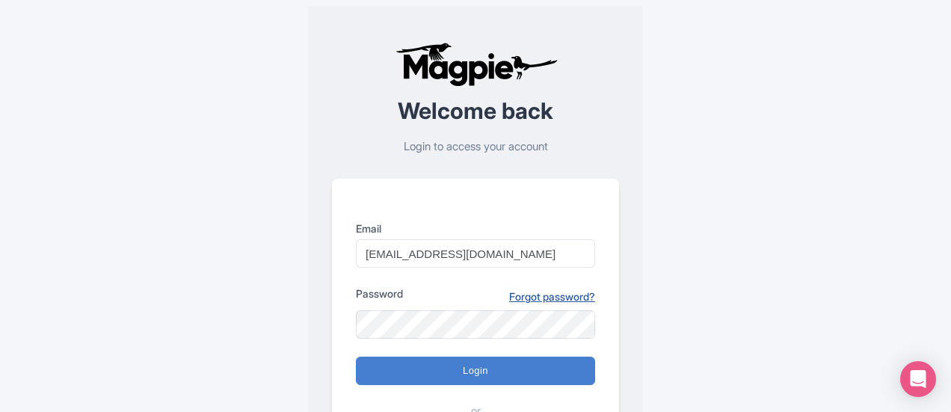
click at [537, 296] on link "Forgot password?" at bounding box center [552, 297] width 86 height 16
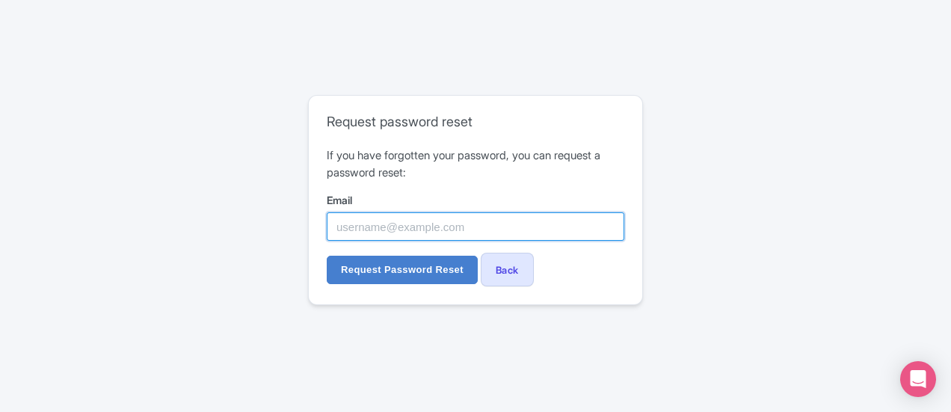
click at [443, 221] on input "Email" at bounding box center [476, 226] width 298 height 28
type input "sales@horizonhoppers.ae"
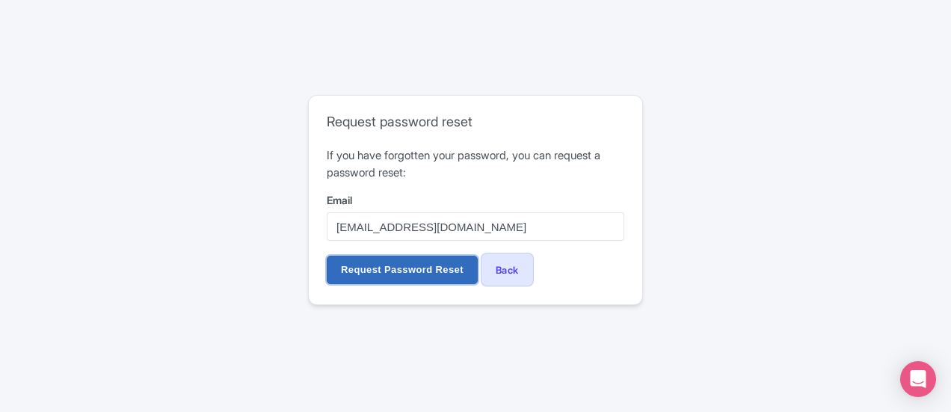
click at [386, 277] on input "Request Password Reset" at bounding box center [402, 270] width 151 height 28
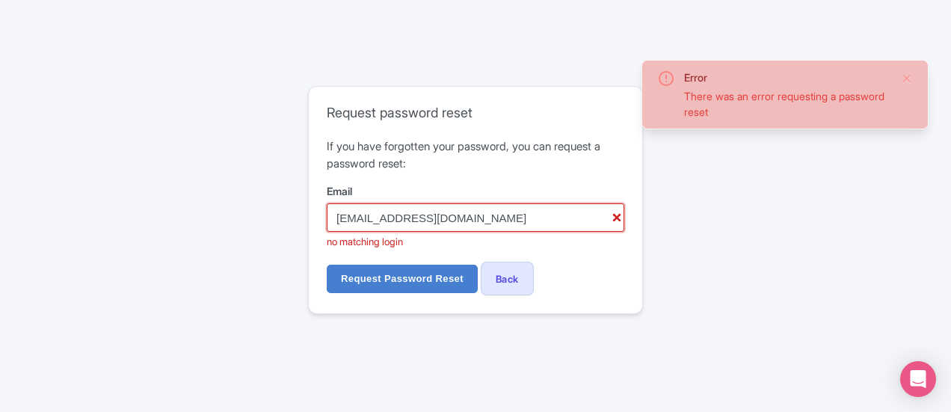
click at [359, 219] on input "[EMAIL_ADDRESS][DOMAIN_NAME]" at bounding box center [476, 217] width 298 height 28
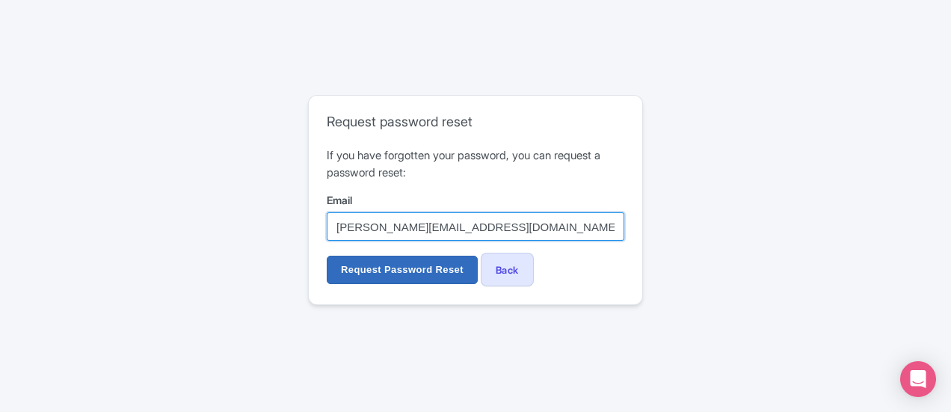
type input "safia@horizonhoppers.ae"
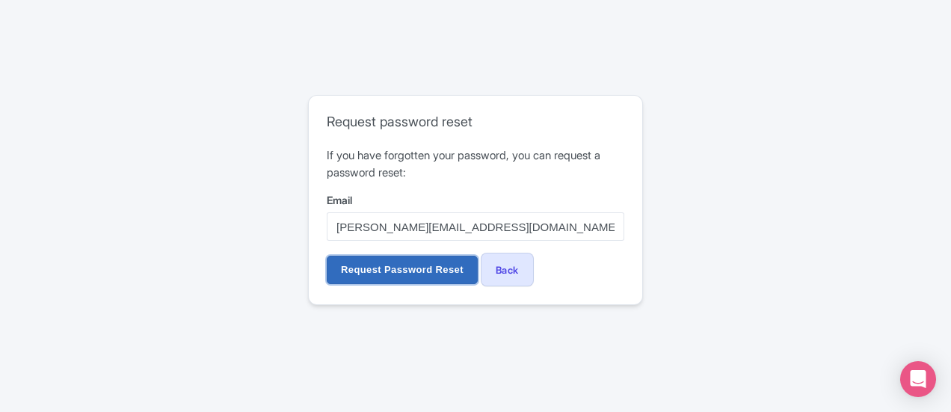
click at [396, 274] on input "Request Password Reset" at bounding box center [402, 270] width 151 height 28
